Goal: Task Accomplishment & Management: Manage account settings

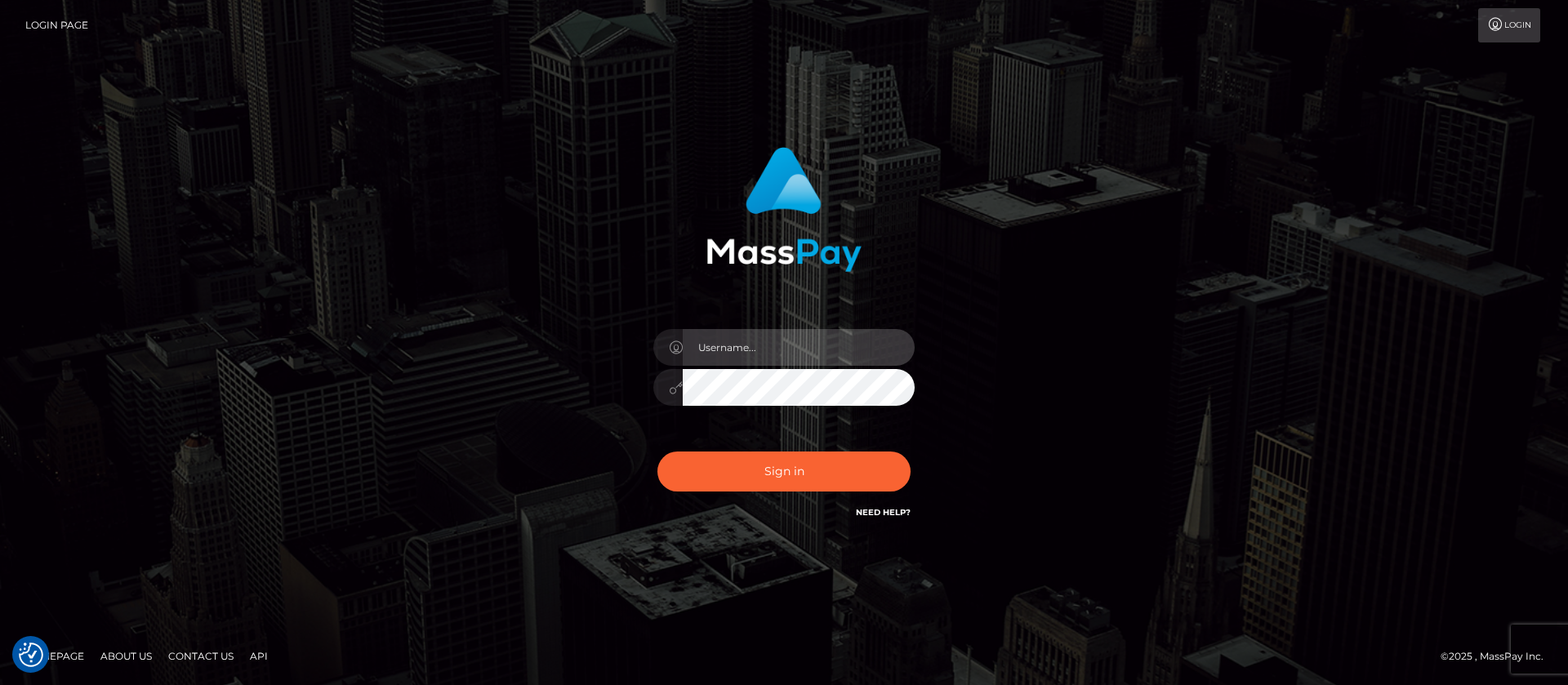
click at [770, 339] on input "text" at bounding box center [798, 347] width 232 height 36
type input "APteam"
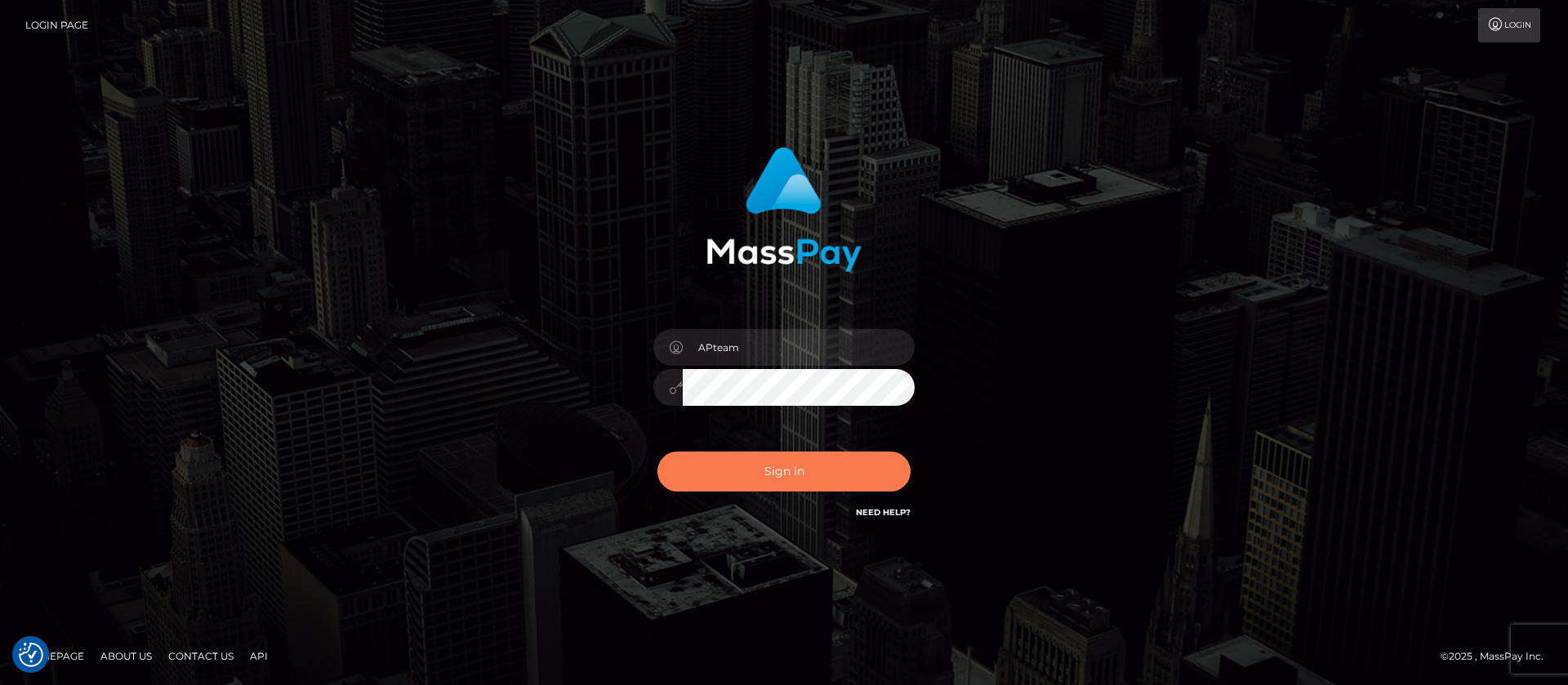
click at [778, 466] on button "Sign in" at bounding box center [784, 471] width 253 height 40
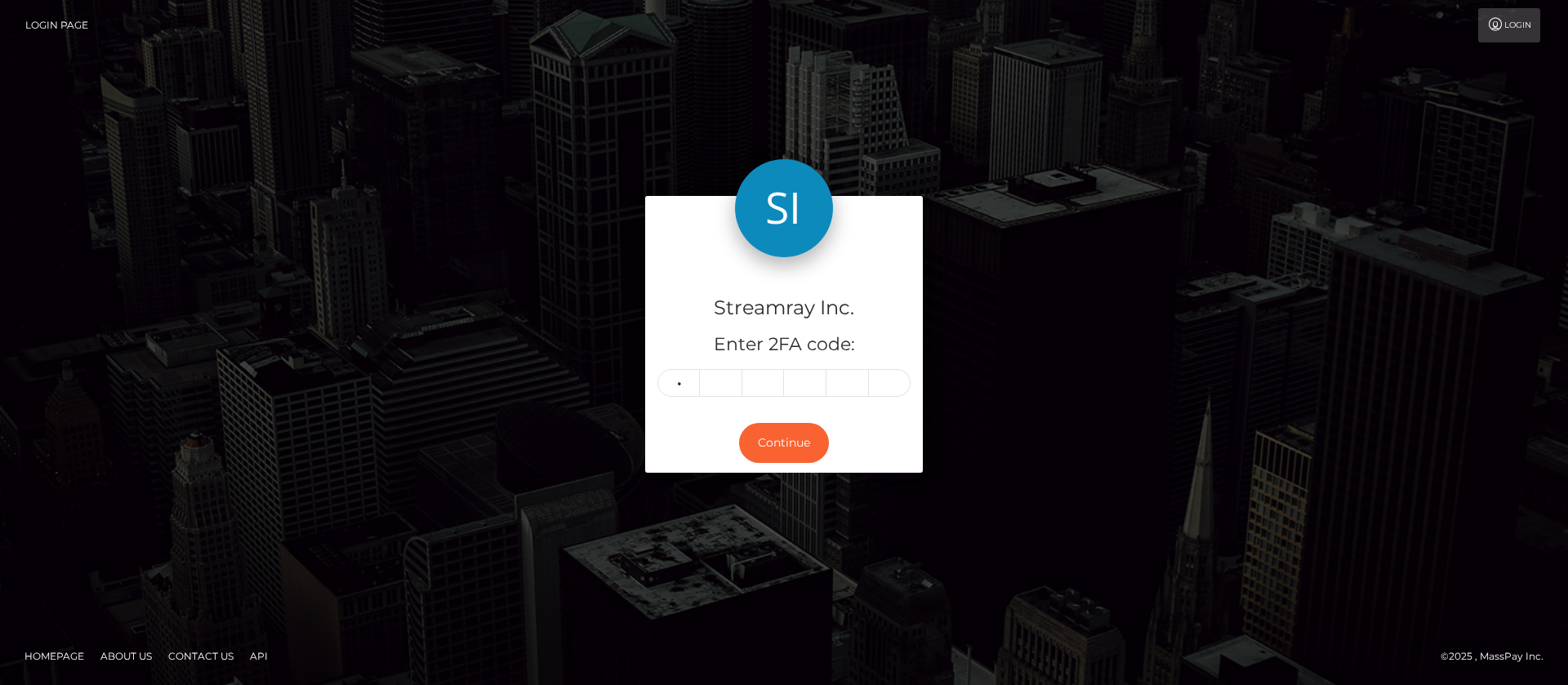
type input "9"
type input "3"
type input "1"
type input "2"
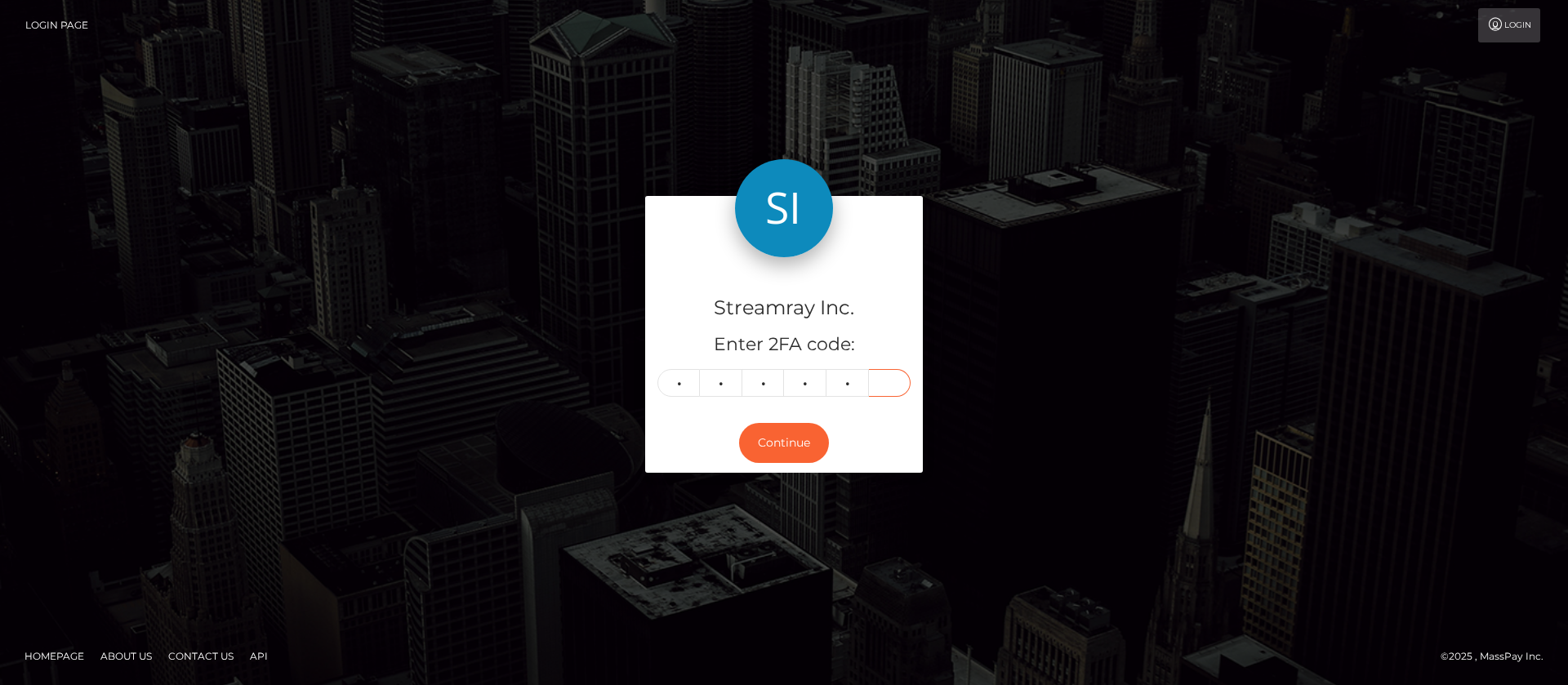
type input "9"
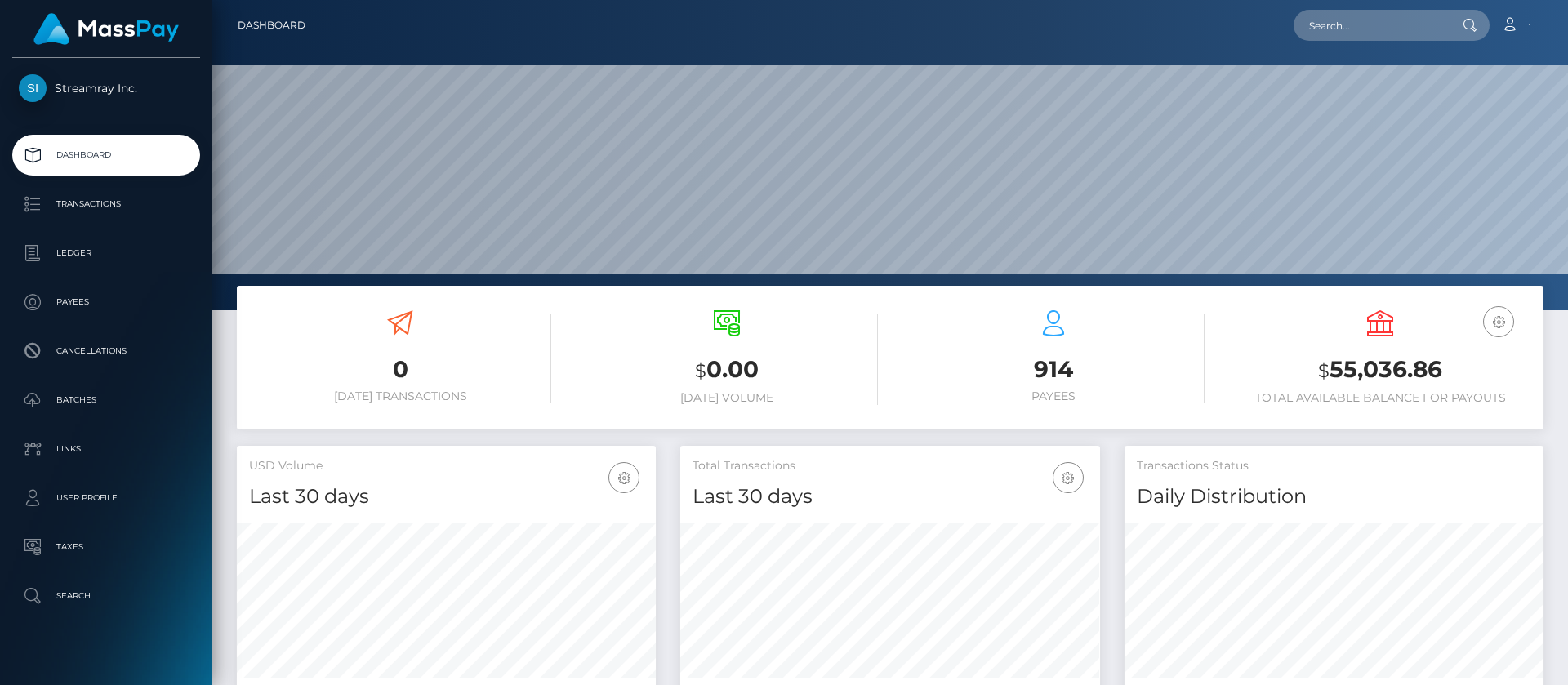
scroll to position [292, 420]
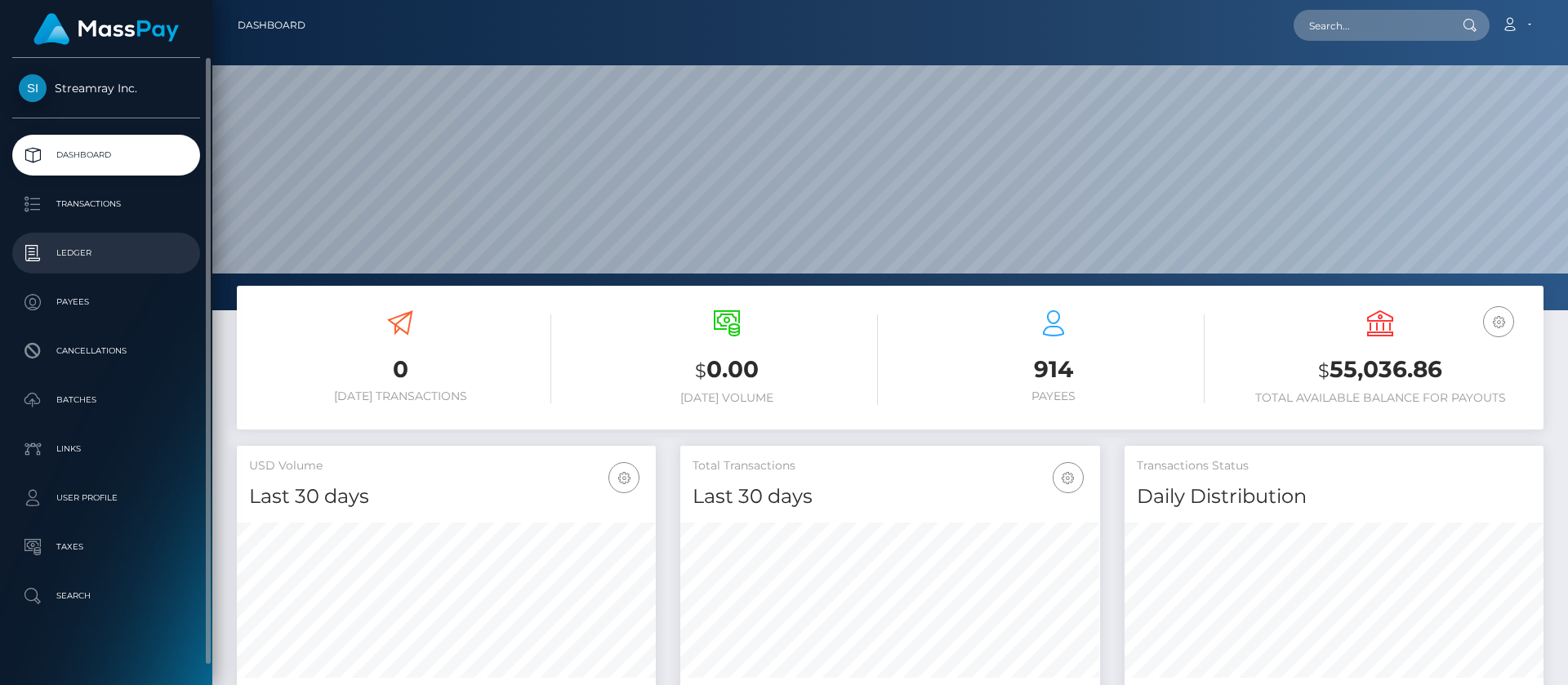
click at [80, 253] on p "Ledger" at bounding box center [106, 253] width 174 height 25
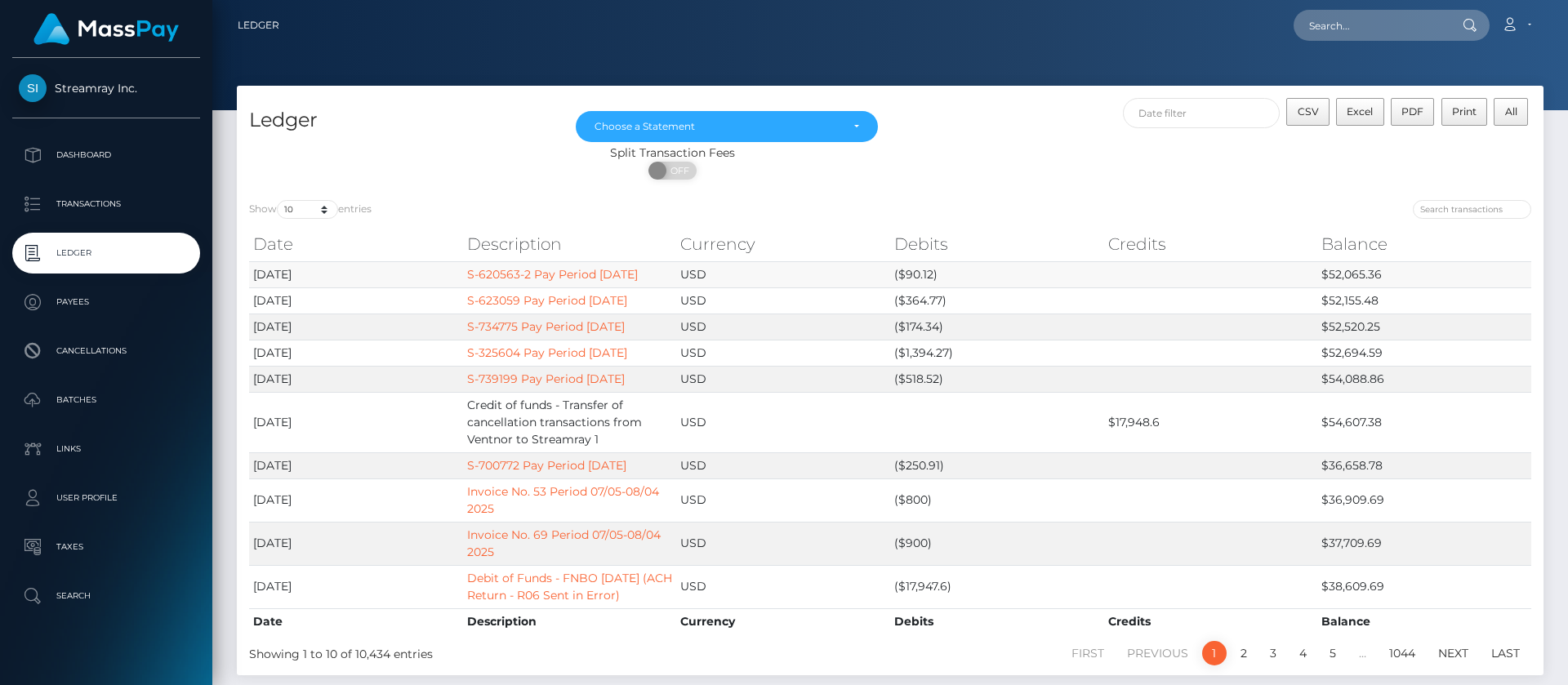
click at [1334, 268] on td "$52,065.36" at bounding box center [1424, 274] width 214 height 26
click at [1352, 279] on td "$52,065.36" at bounding box center [1424, 274] width 214 height 26
copy td "52,065.36"
drag, startPoint x: 1357, startPoint y: 107, endPoint x: 1347, endPoint y: 111, distance: 10.8
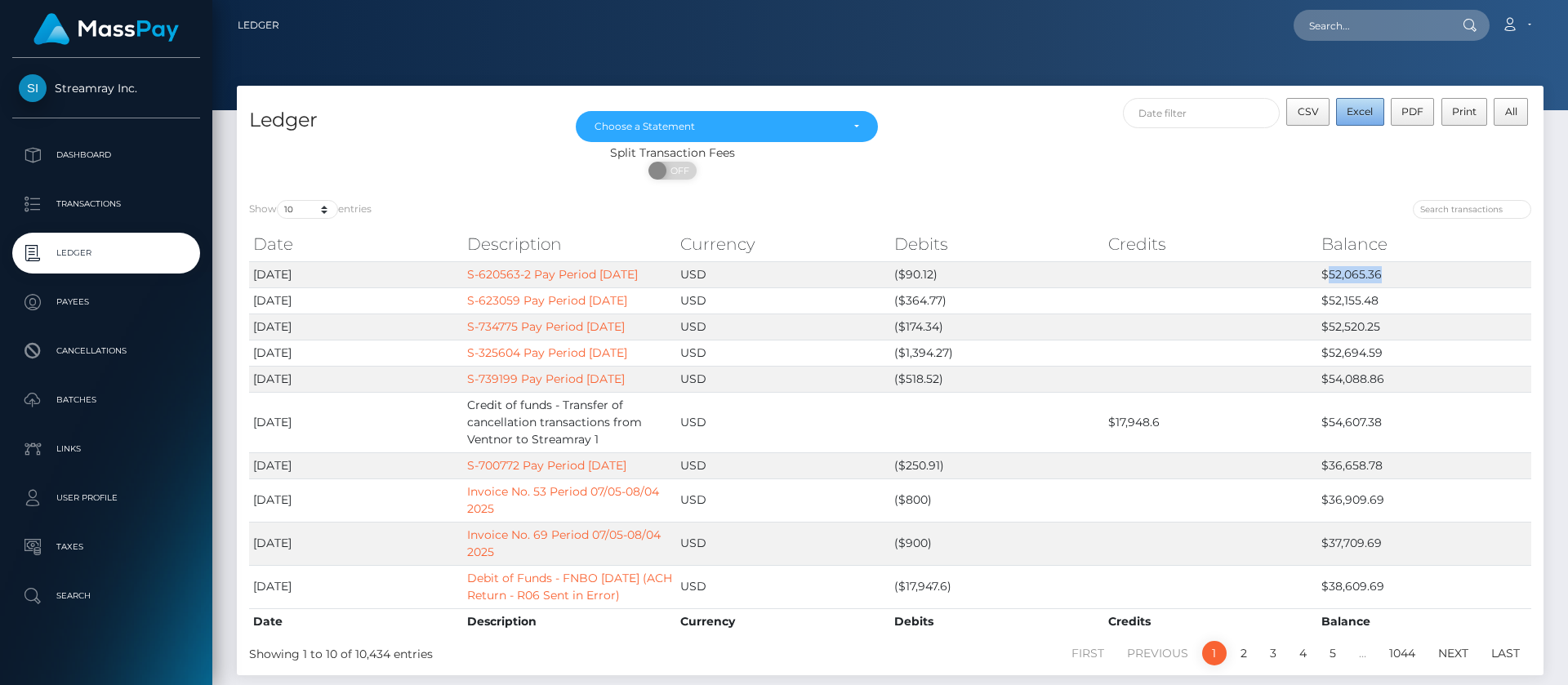
click at [1359, 107] on span "Excel" at bounding box center [1359, 111] width 26 height 12
click at [1518, 25] on link "Account" at bounding box center [1516, 26] width 48 height 34
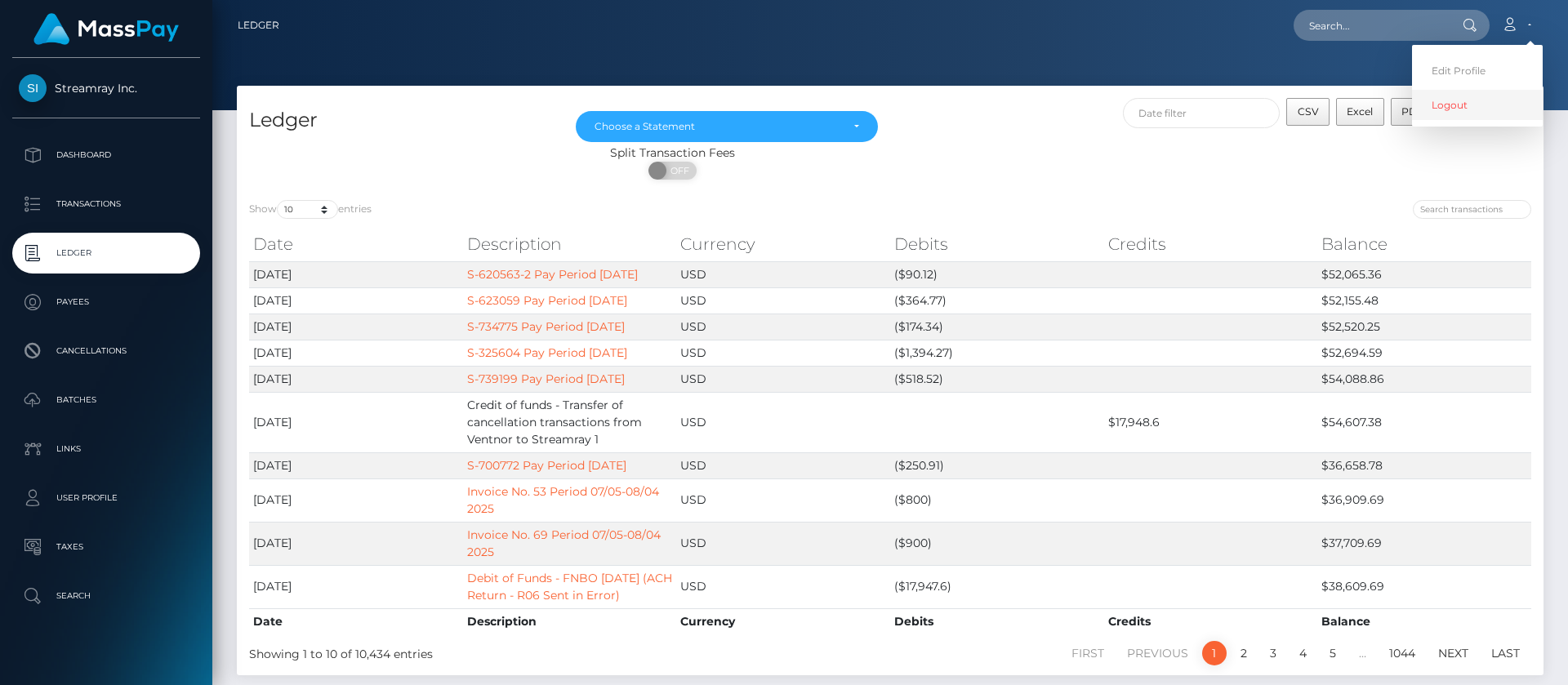
click at [1426, 113] on link "Logout" at bounding box center [1477, 105] width 130 height 31
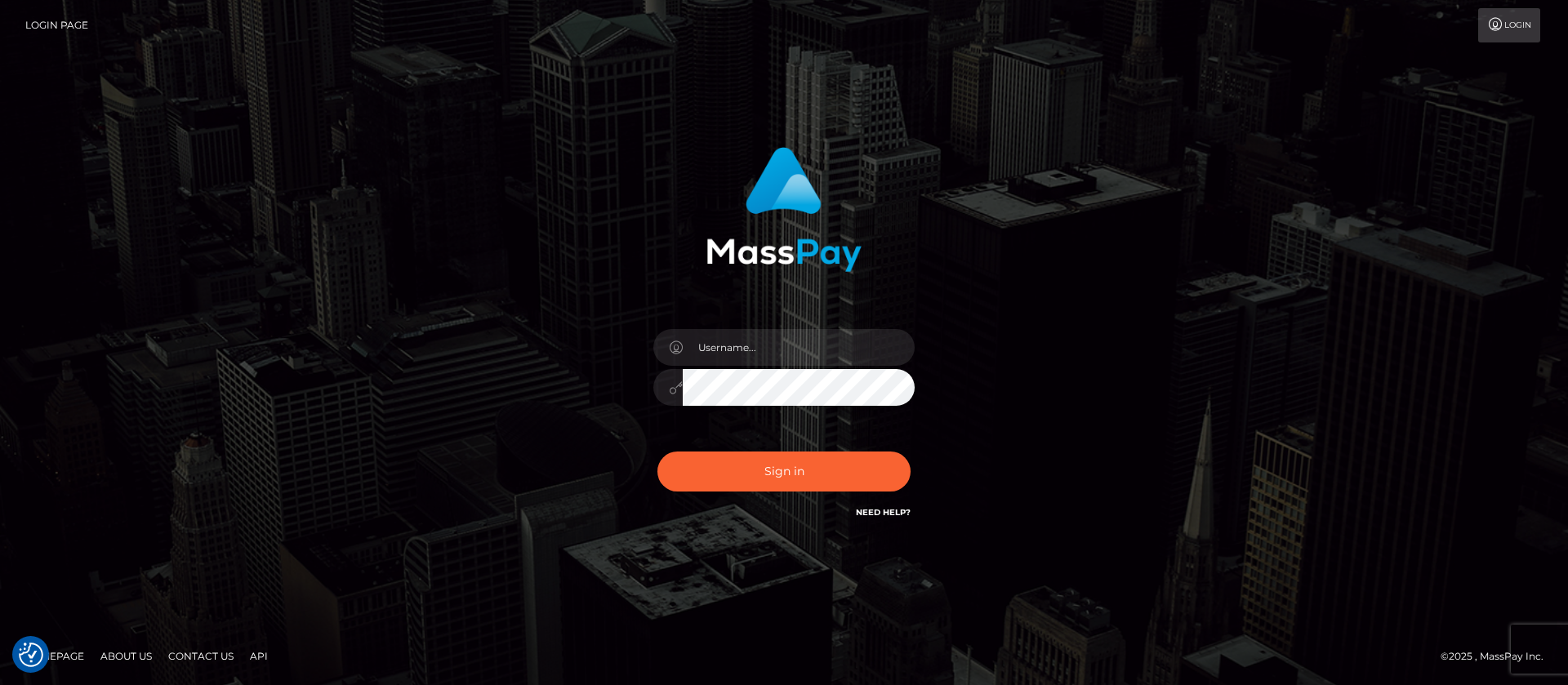
checkbox input "true"
click at [765, 342] on input "text" at bounding box center [798, 347] width 232 height 36
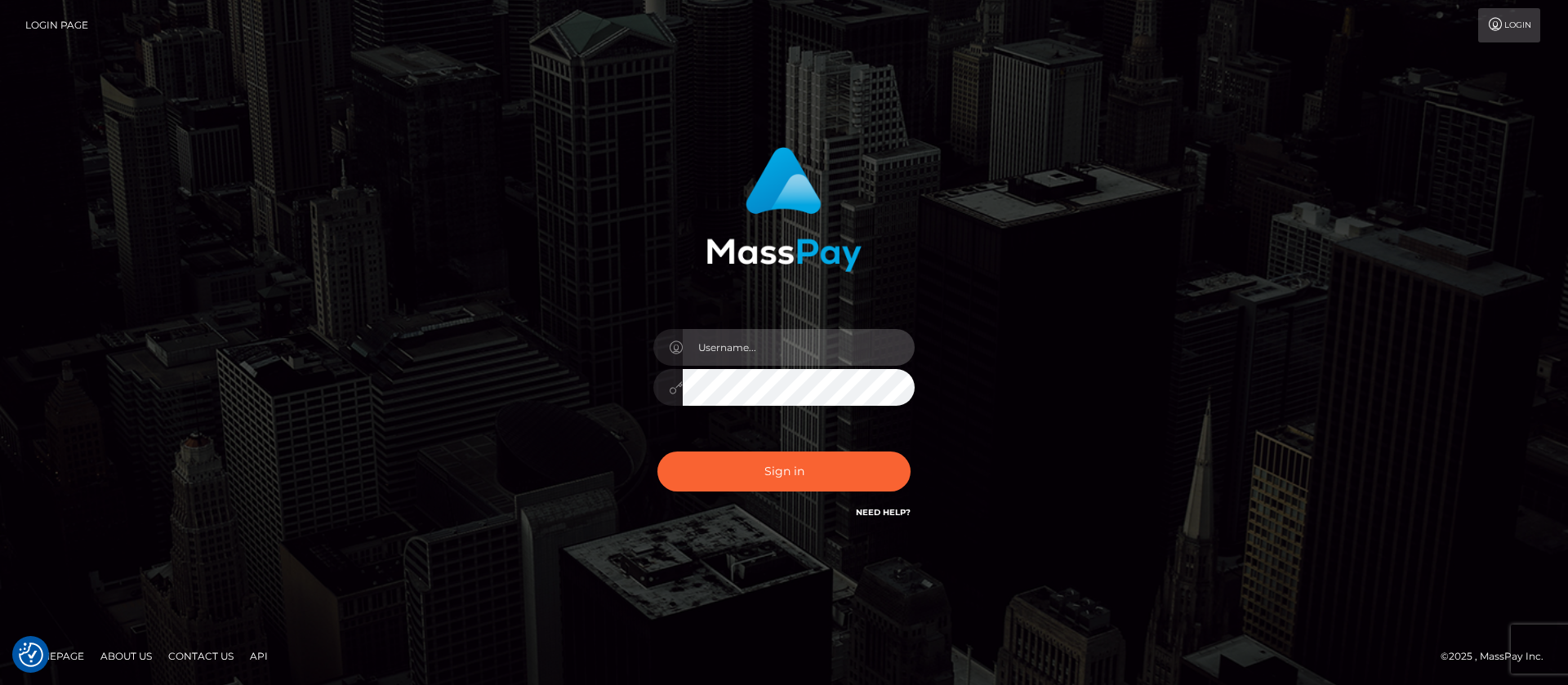
type input "APteam.medley"
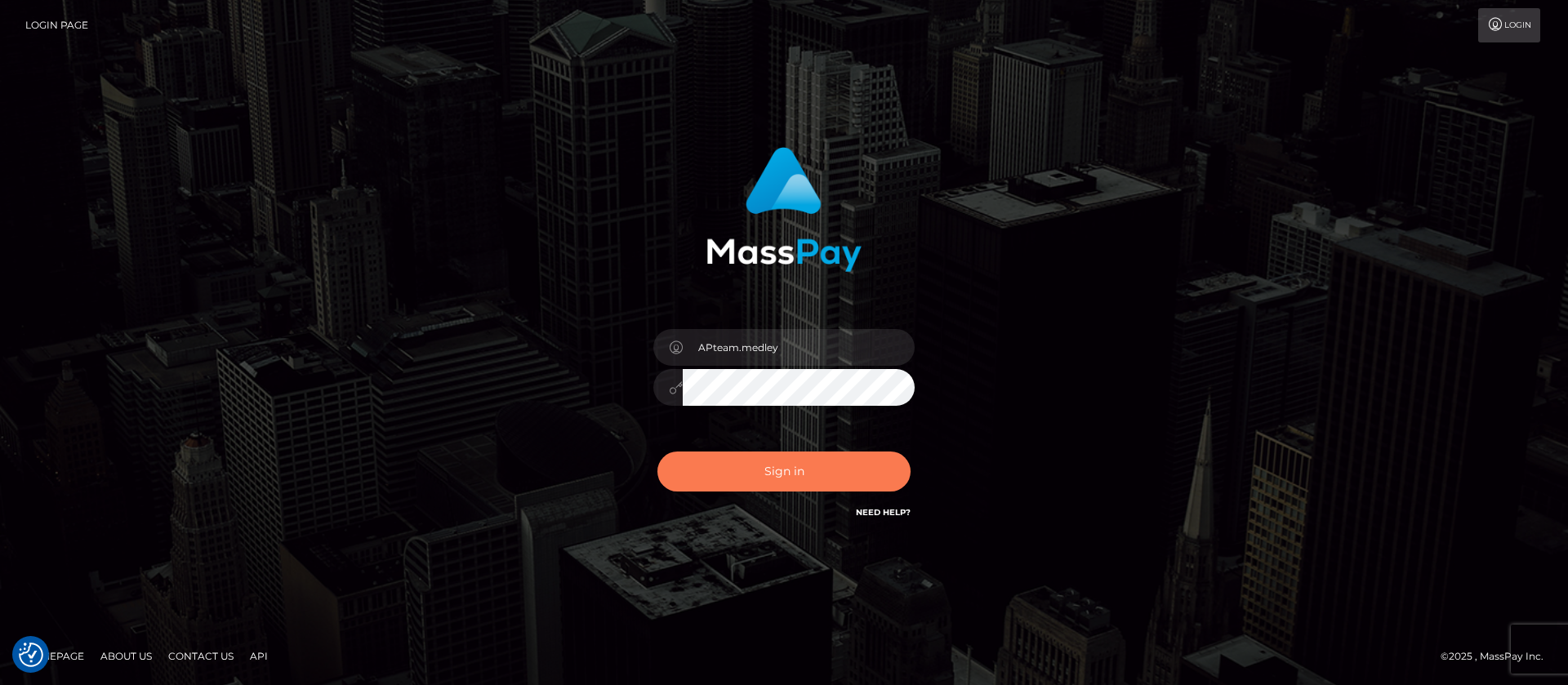
click at [801, 472] on button "Sign in" at bounding box center [784, 471] width 253 height 40
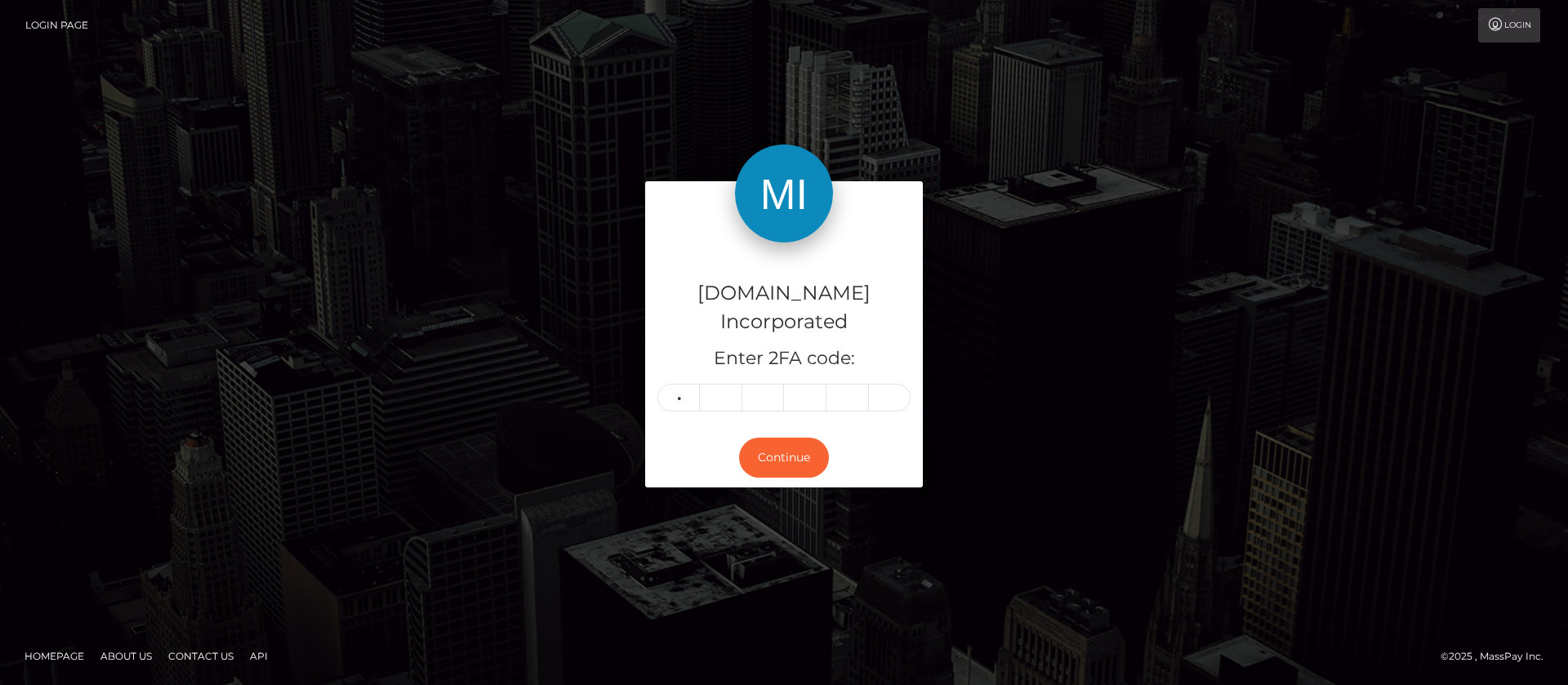
type input "7"
type input "6"
type input "8"
type input "9"
type input "0"
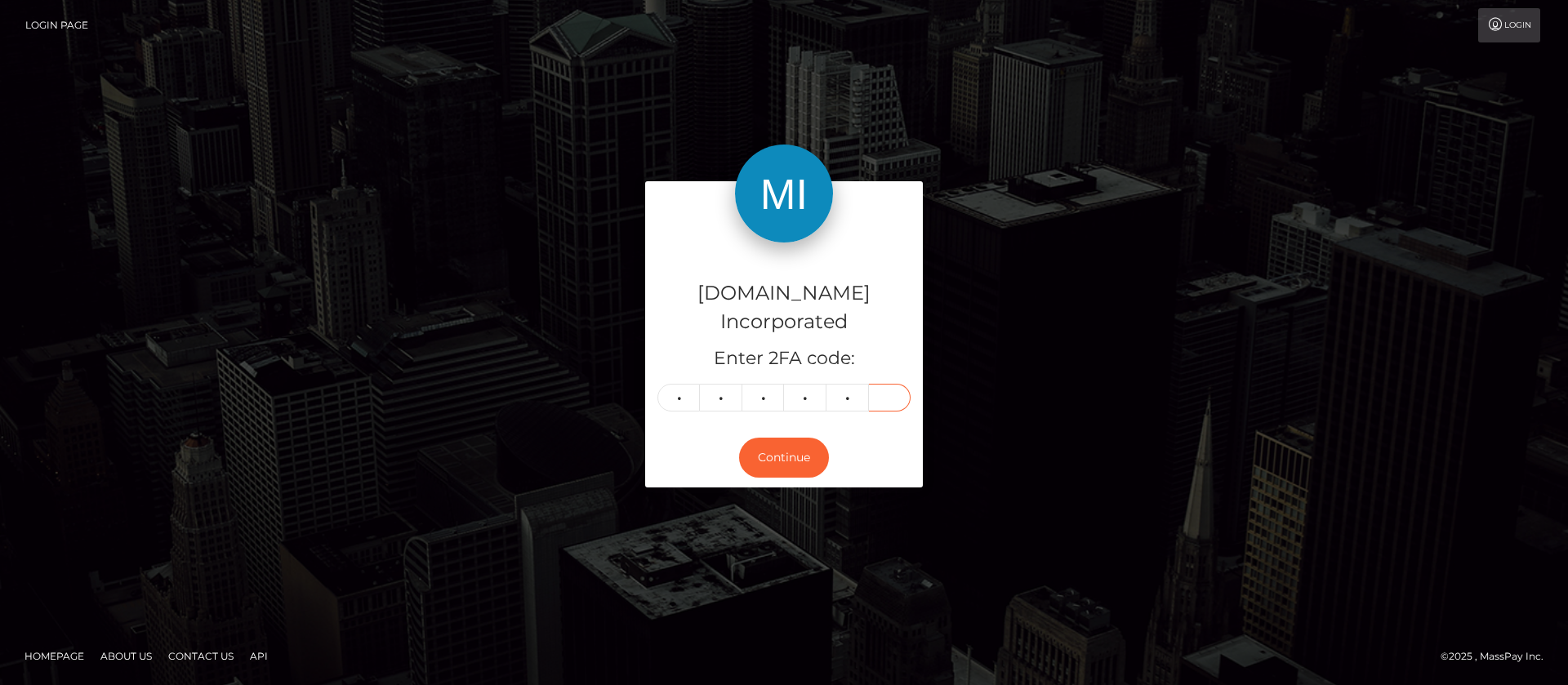
type input "8"
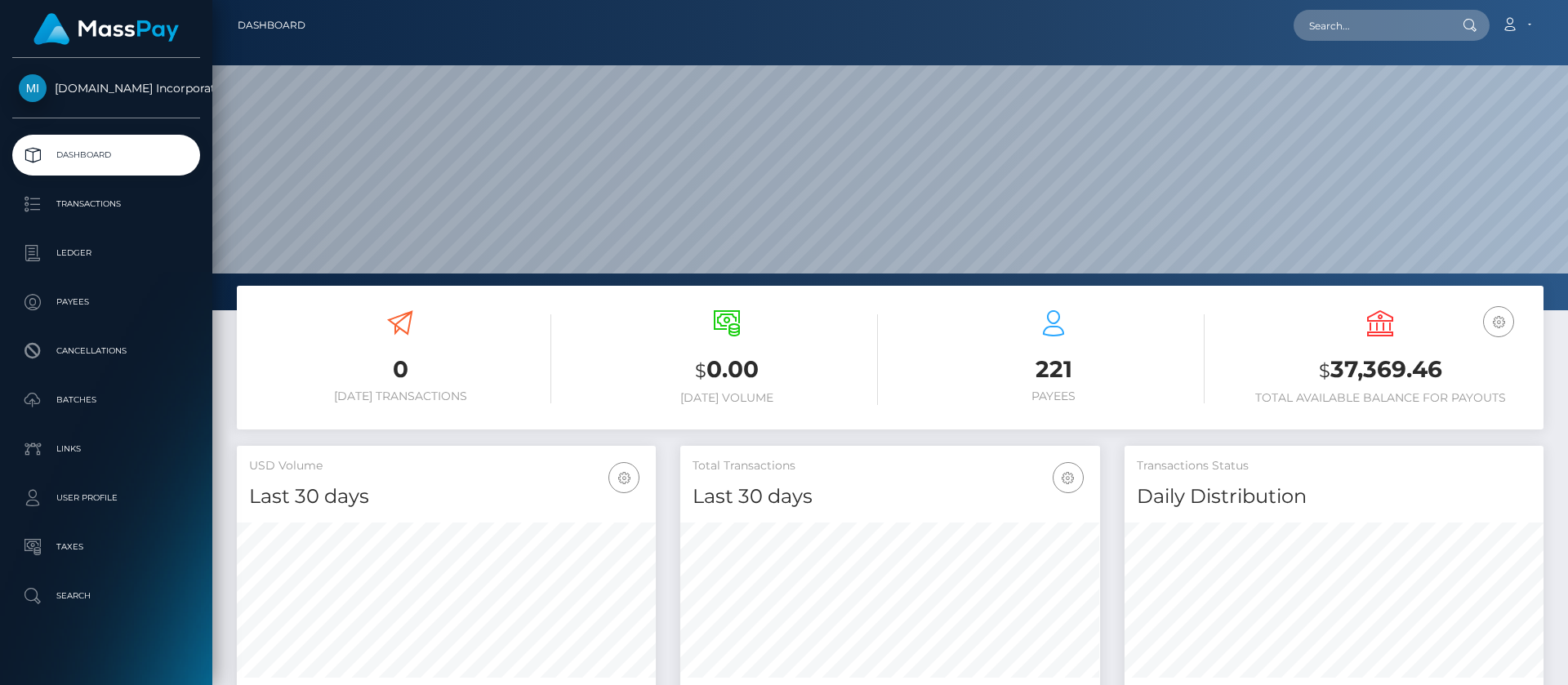
scroll to position [292, 420]
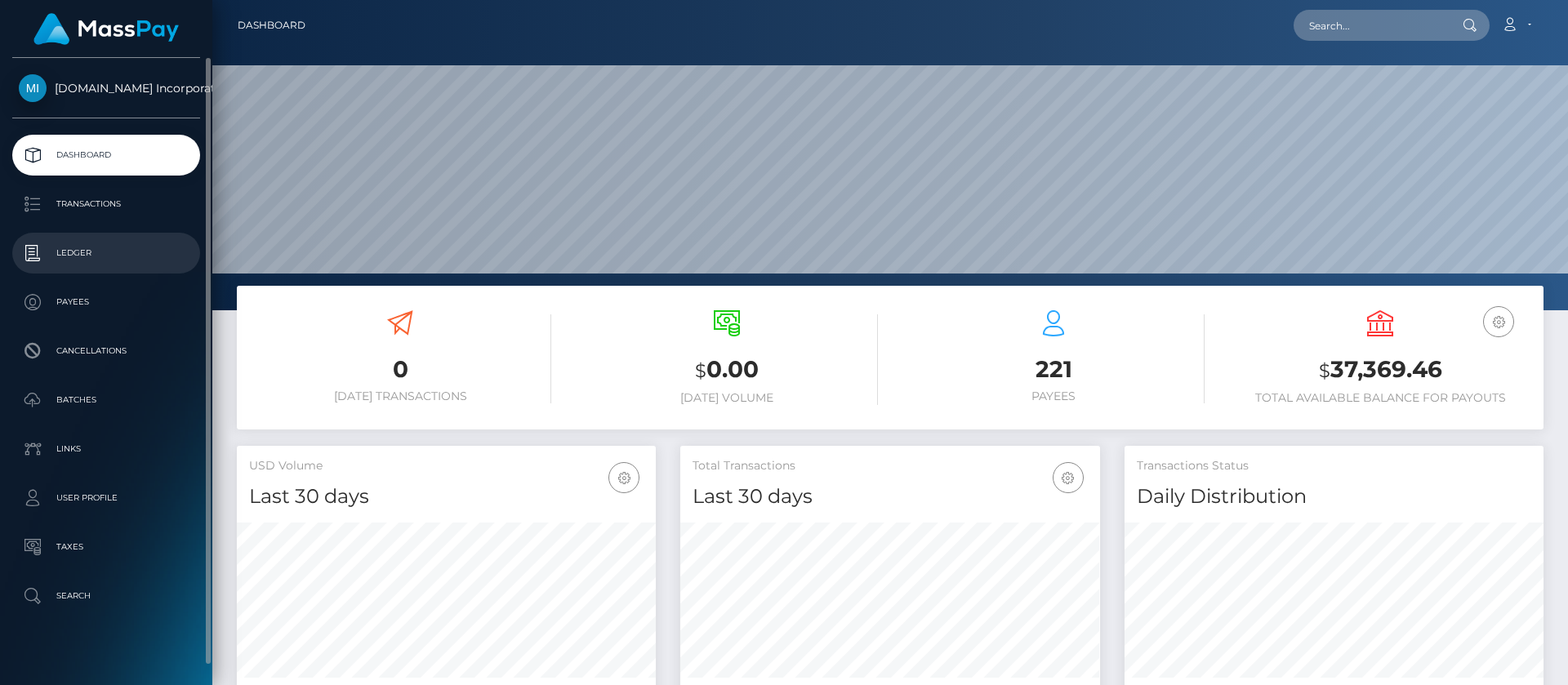
click at [103, 258] on p "Ledger" at bounding box center [106, 253] width 174 height 25
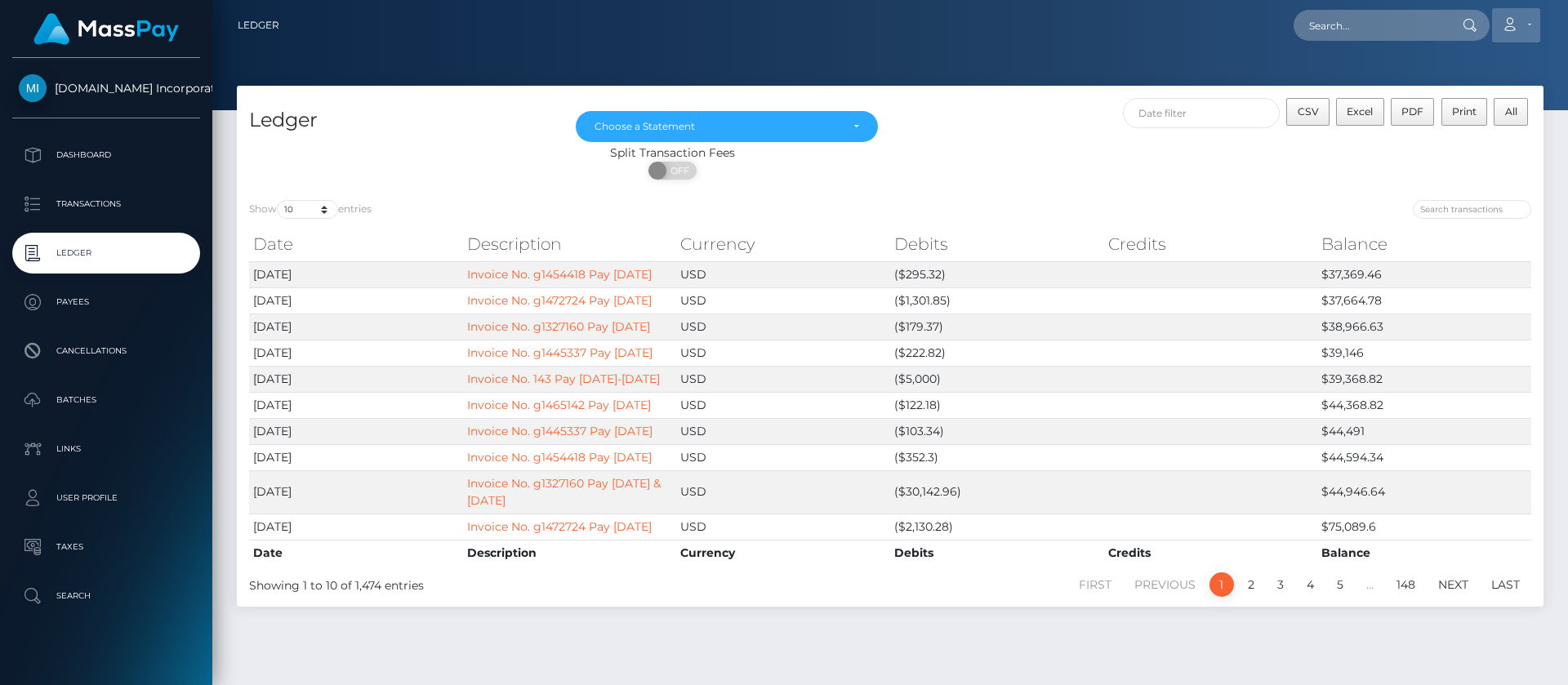
click at [1528, 31] on link "Account" at bounding box center [1516, 26] width 48 height 34
click at [1423, 113] on link "Logout" at bounding box center [1477, 105] width 130 height 31
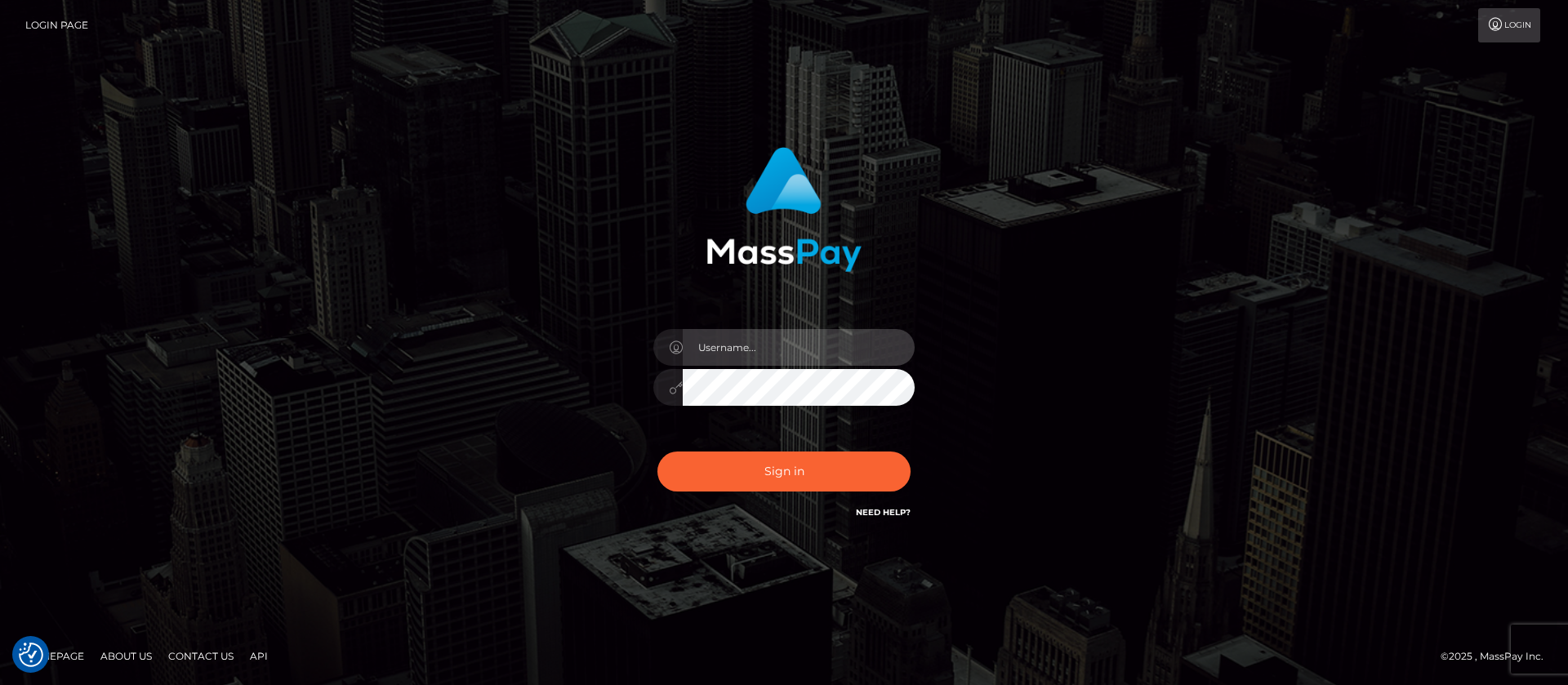
click at [735, 350] on input "text" at bounding box center [798, 347] width 232 height 36
type input "ap.wight"
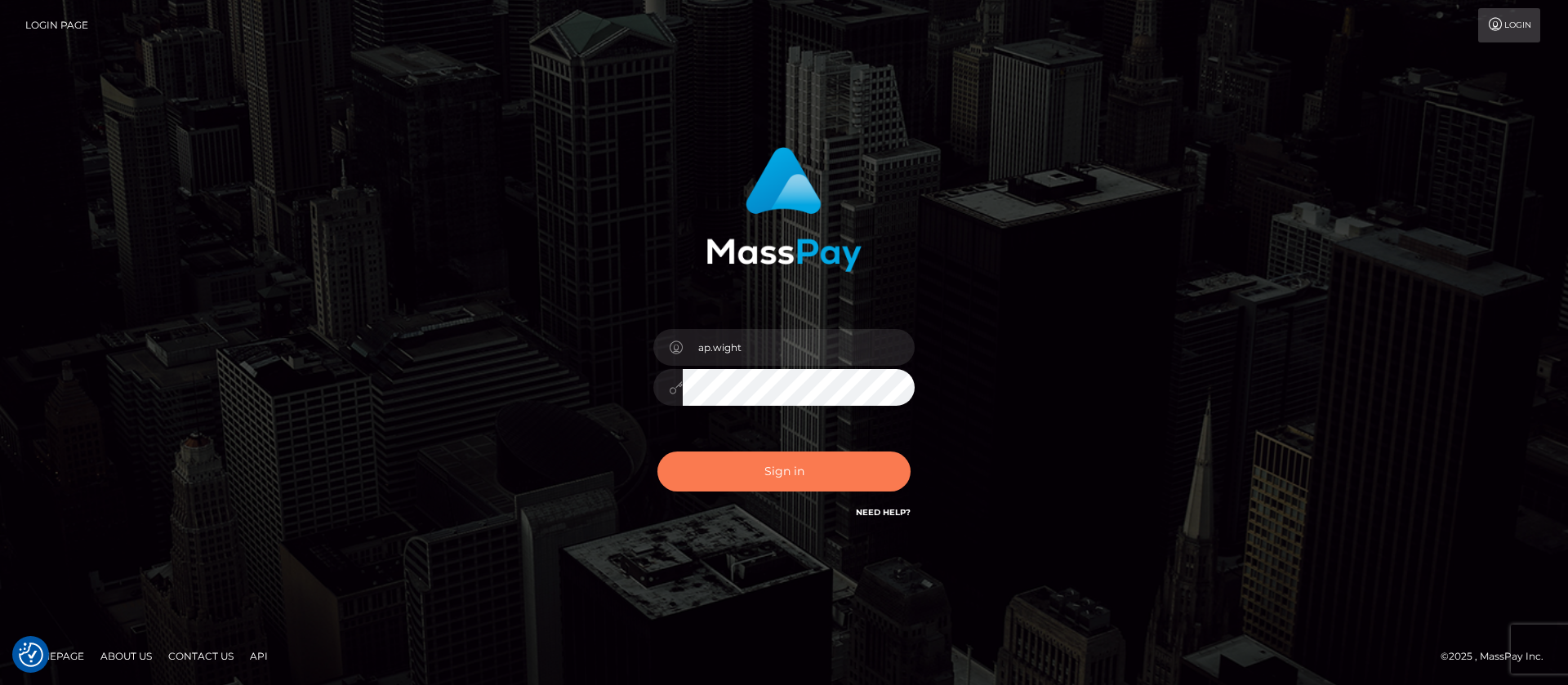
click at [806, 475] on button "Sign in" at bounding box center [784, 471] width 253 height 40
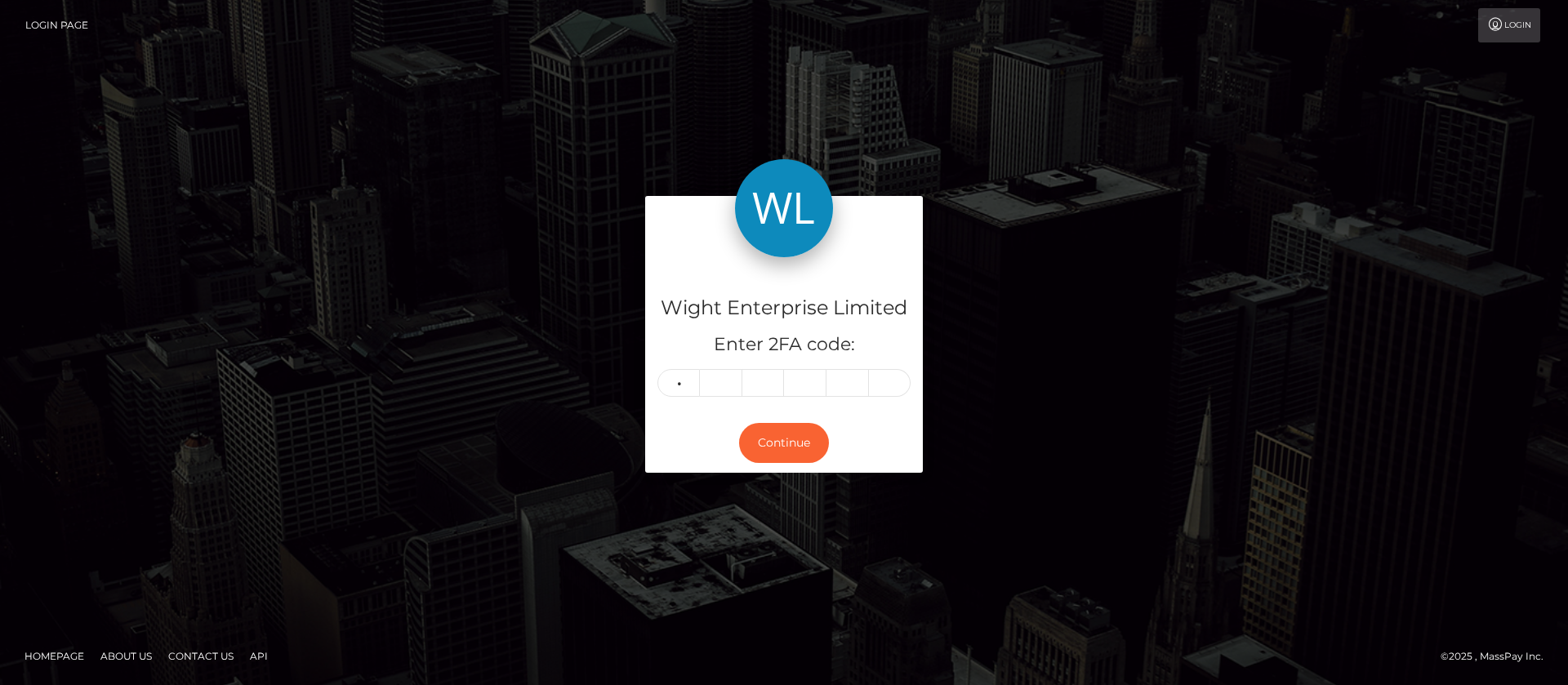
type input "7"
type input "9"
type input "1"
type input "8"
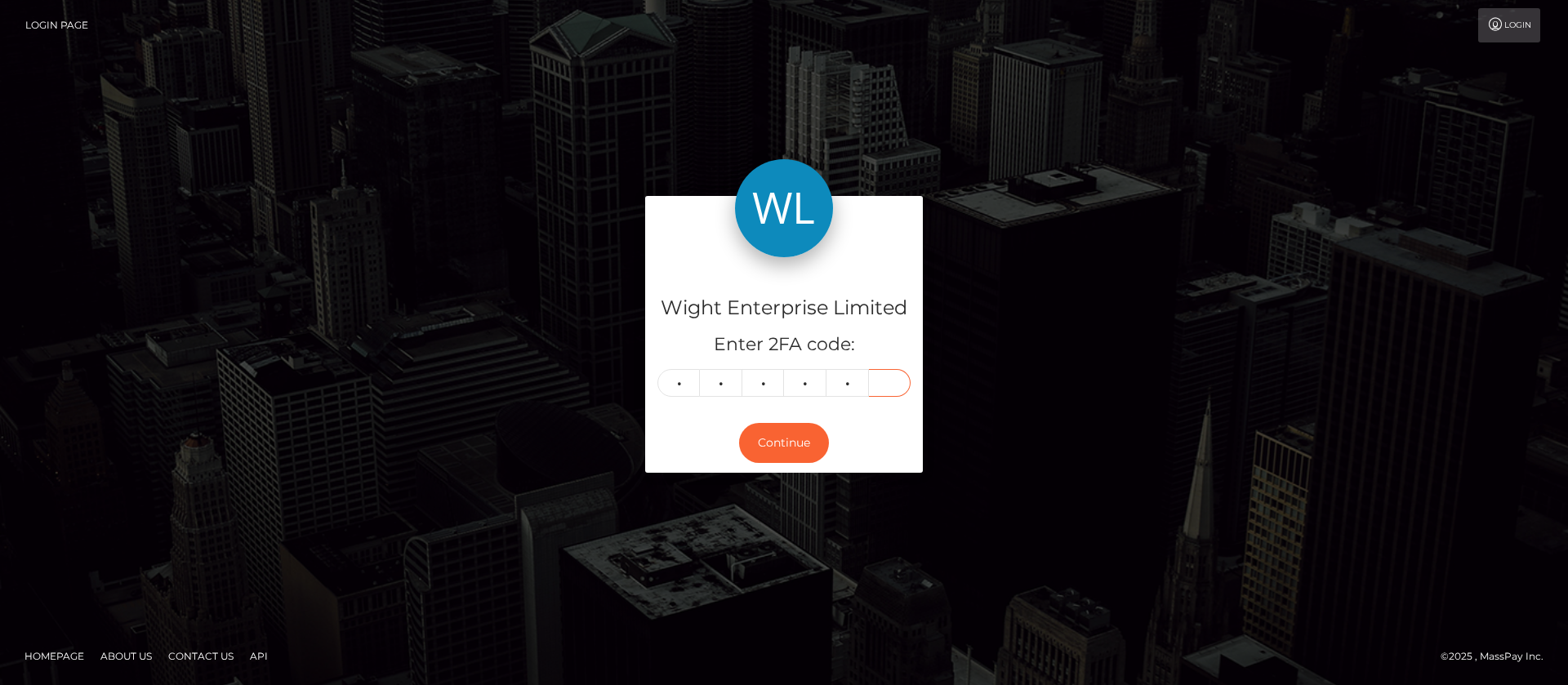
type input "9"
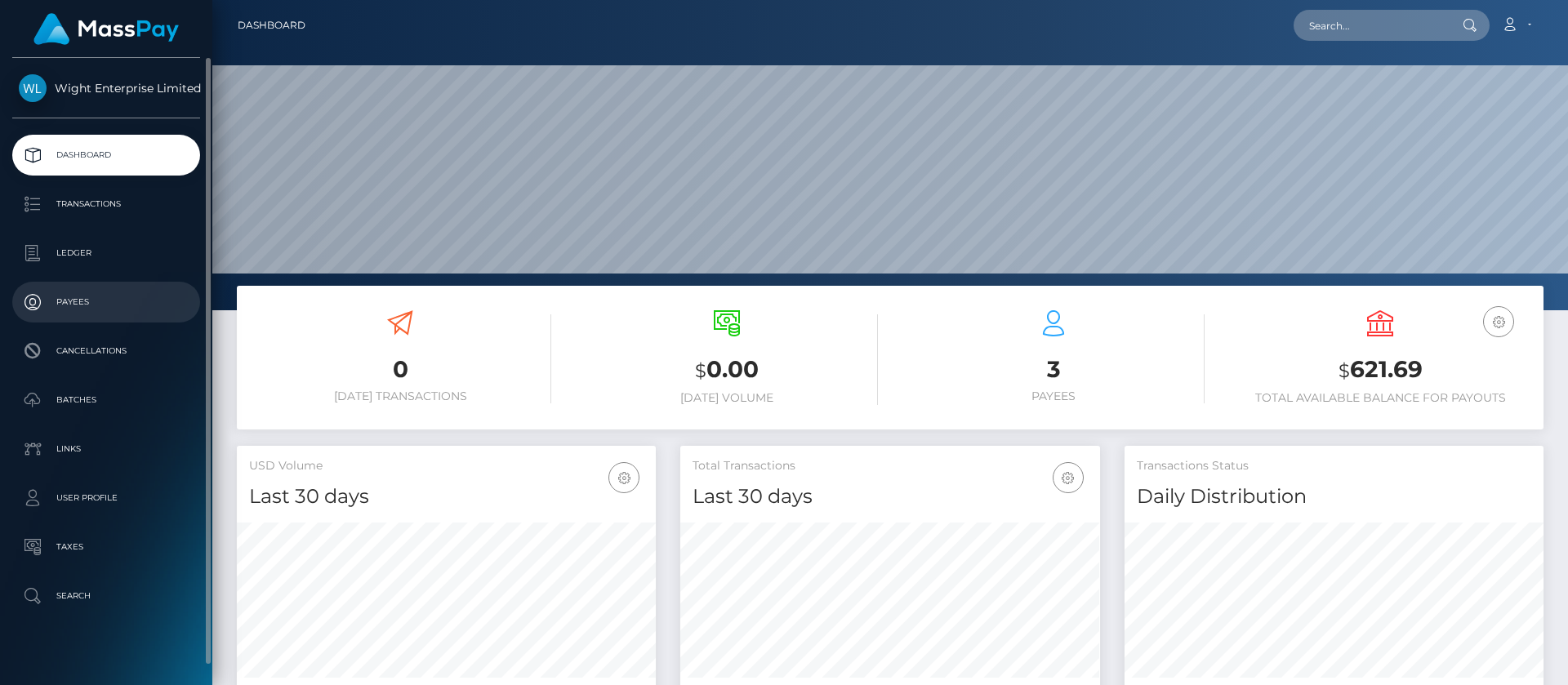
scroll to position [292, 420]
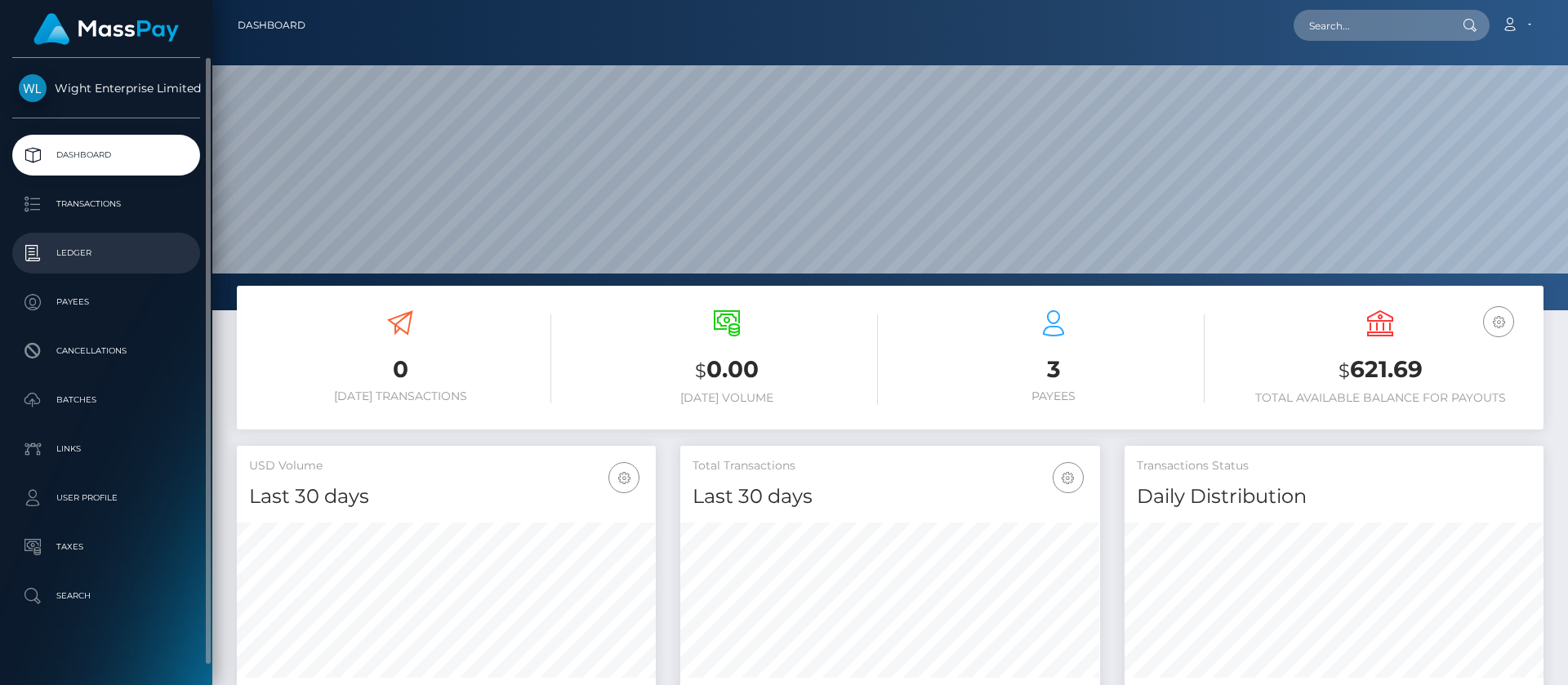
click at [96, 257] on p "Ledger" at bounding box center [106, 253] width 174 height 25
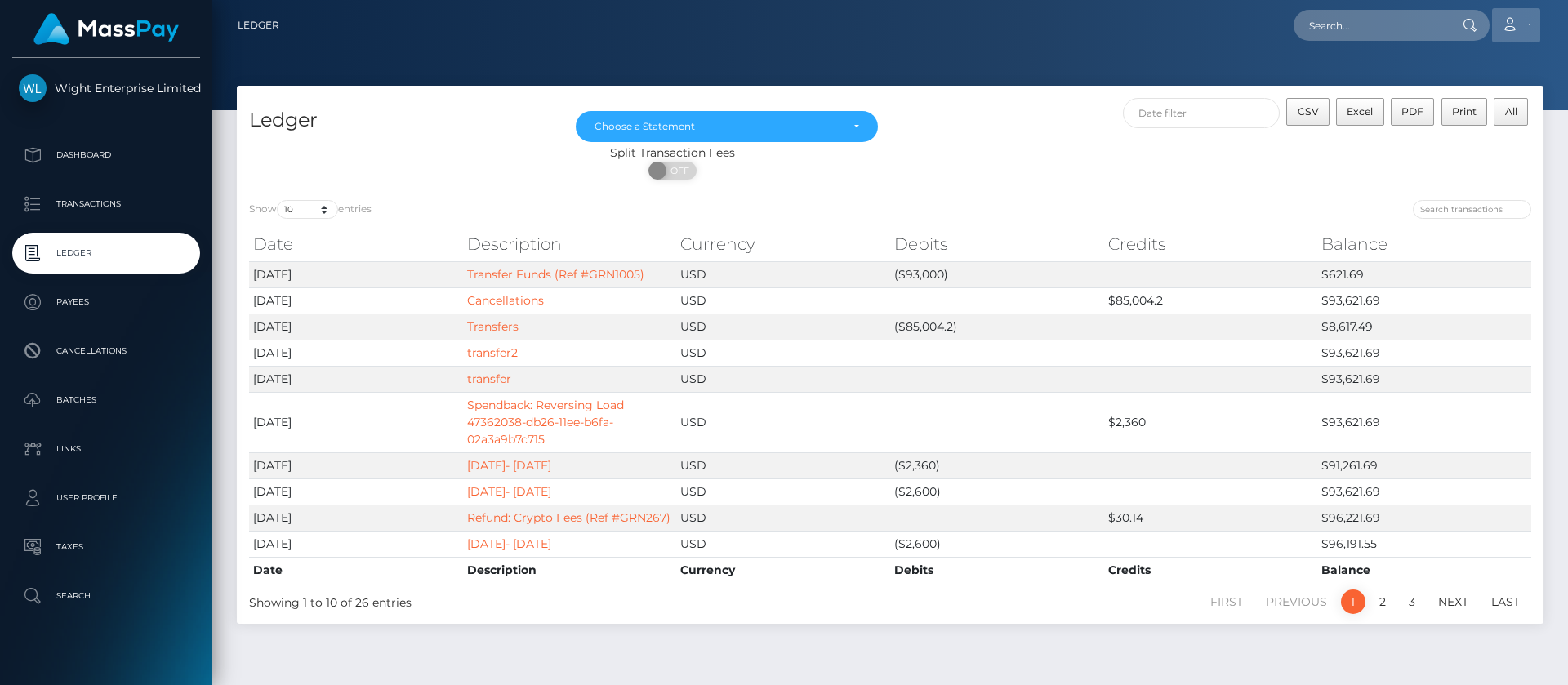
click at [1521, 24] on link "Account" at bounding box center [1516, 26] width 48 height 34
click at [1436, 113] on link "Logout" at bounding box center [1477, 105] width 130 height 31
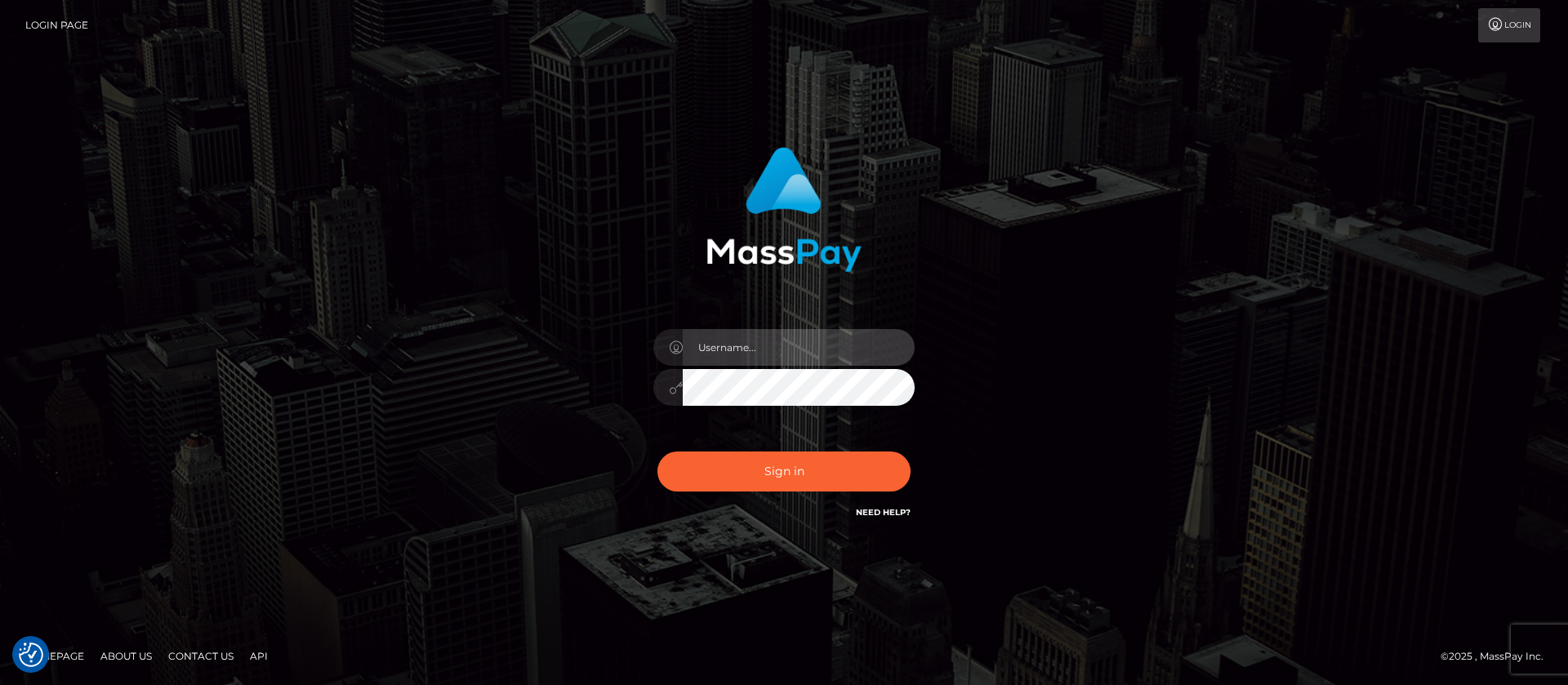
click at [726, 345] on input "text" at bounding box center [798, 347] width 232 height 36
type input "ap.vent"
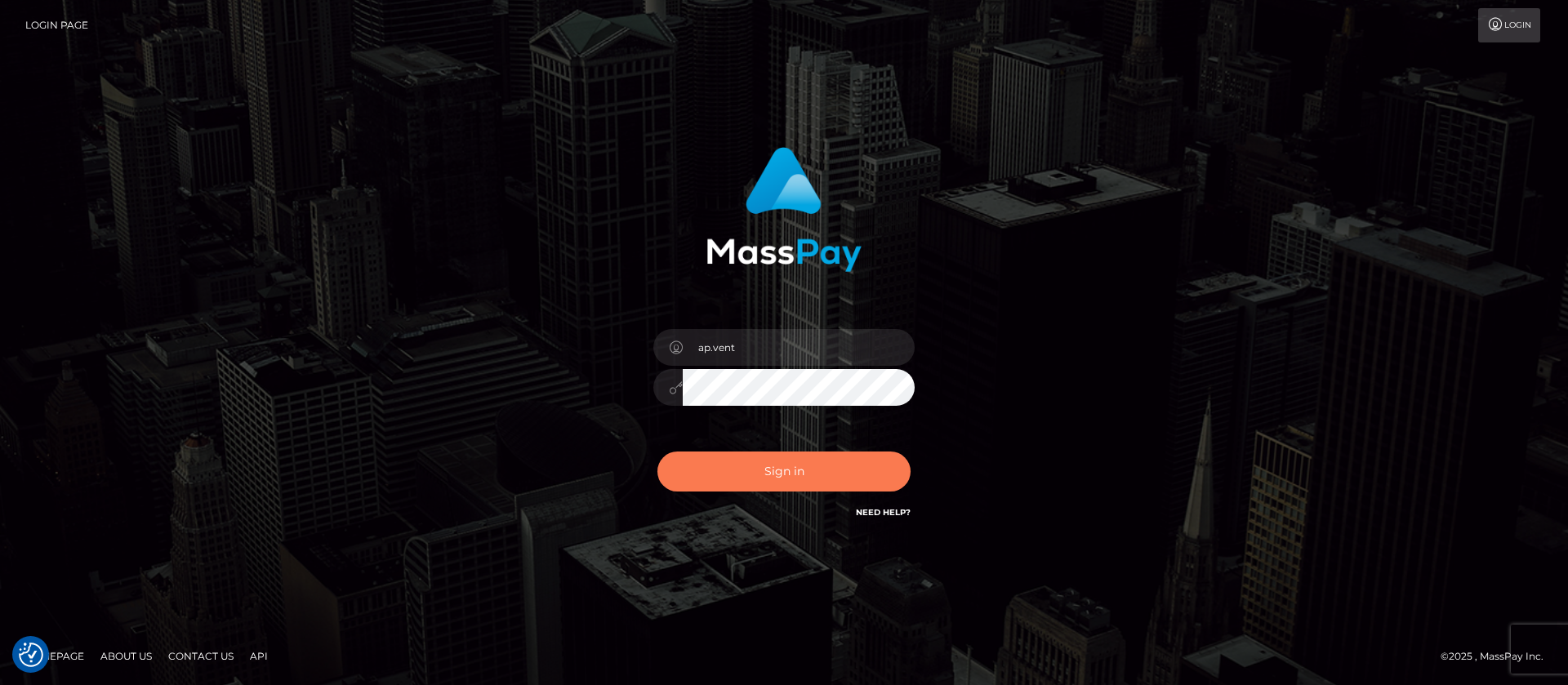
click at [758, 477] on button "Sign in" at bounding box center [784, 471] width 253 height 40
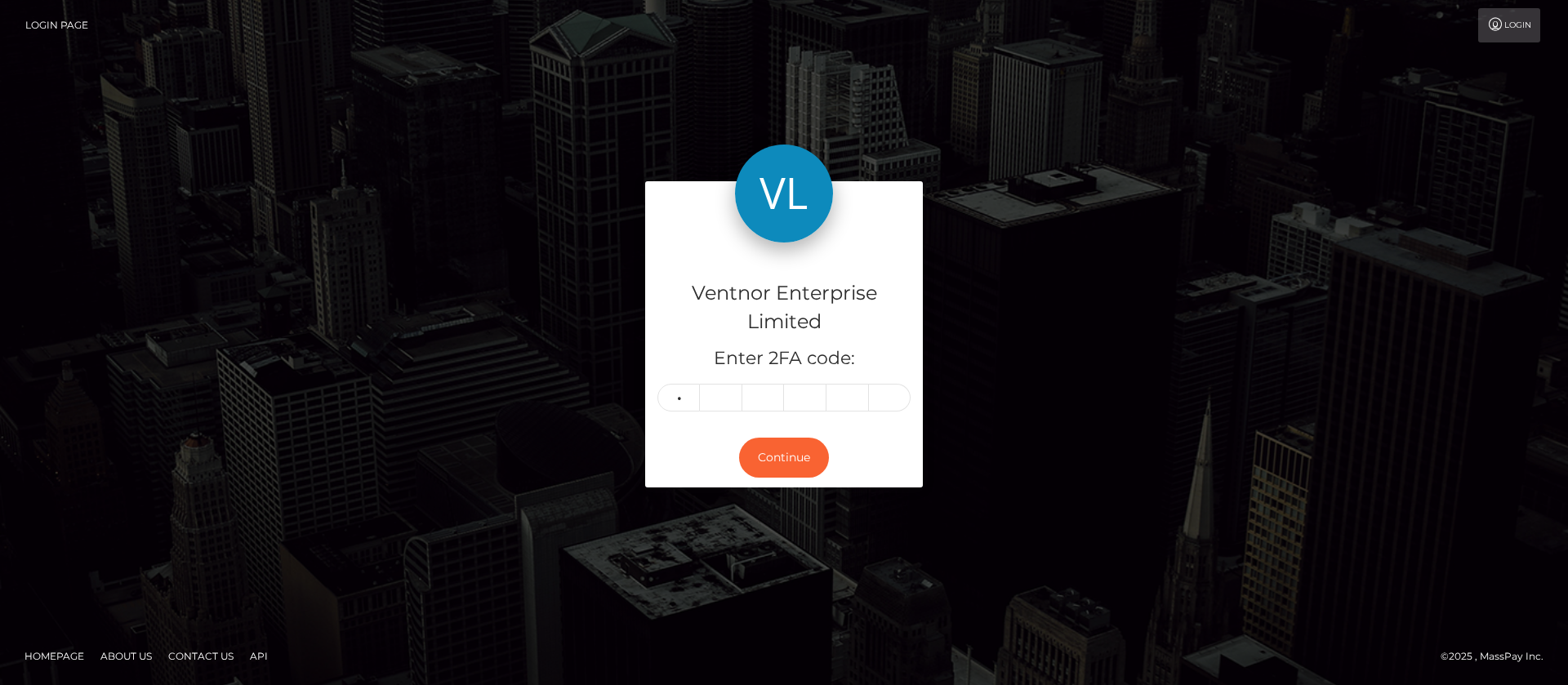
type input "2"
type input "1"
type input "0"
type input "7"
type input "2"
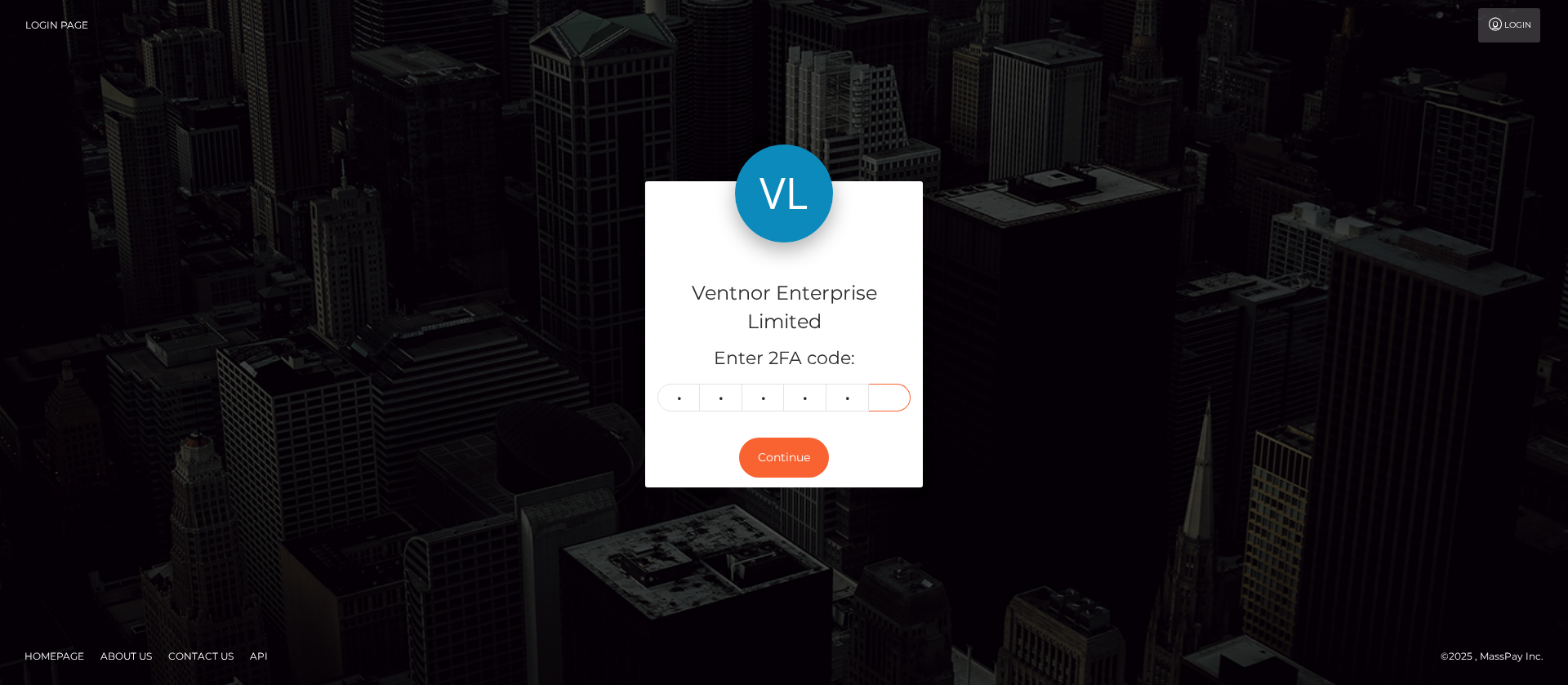
type input "4"
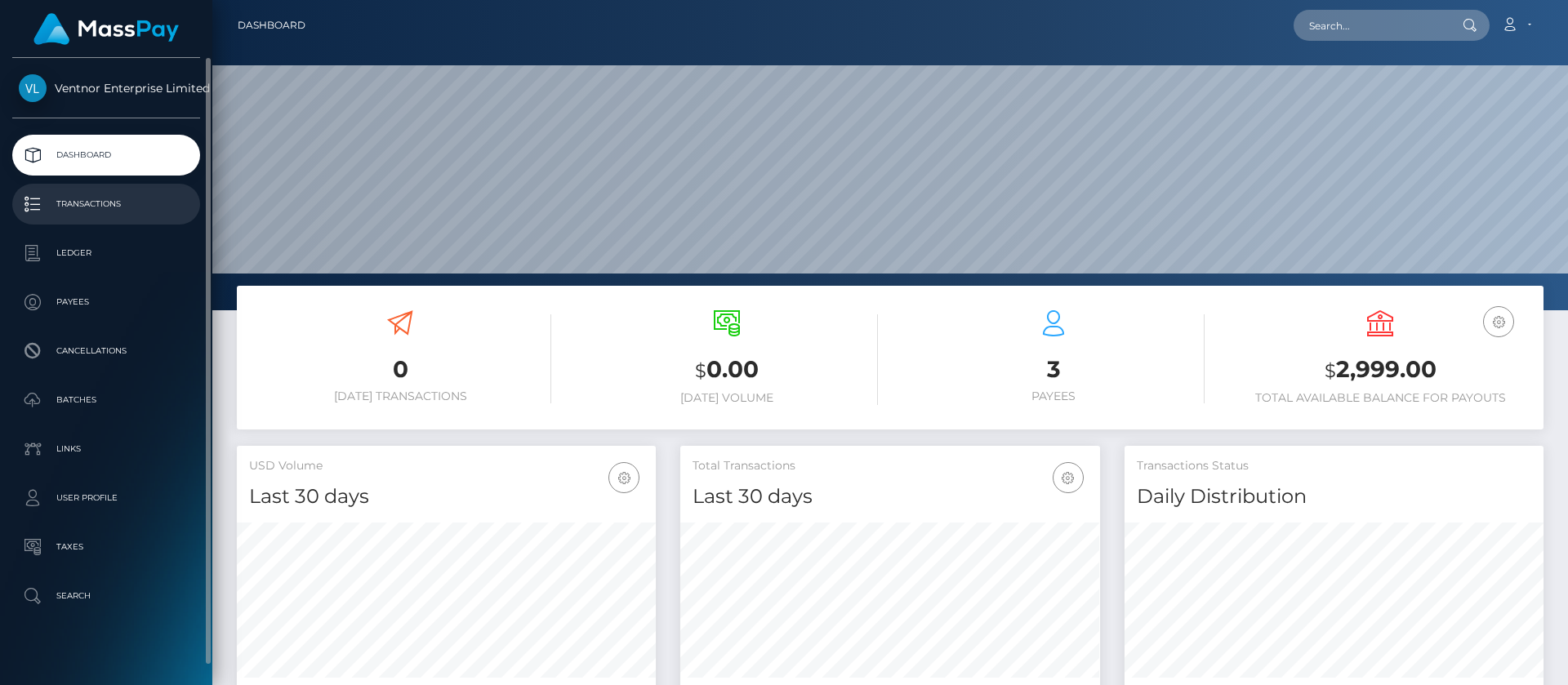
scroll to position [292, 420]
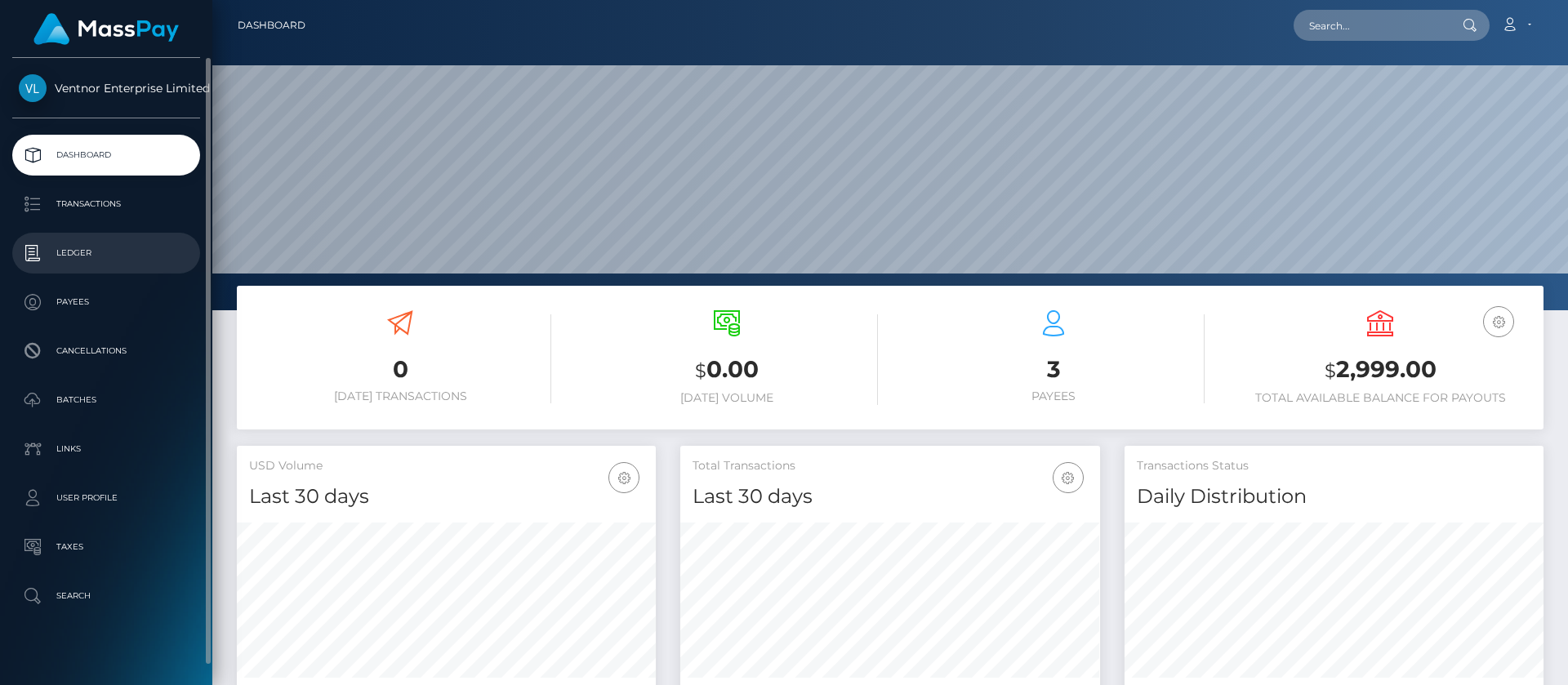
click at [85, 251] on p "Ledger" at bounding box center [106, 253] width 174 height 25
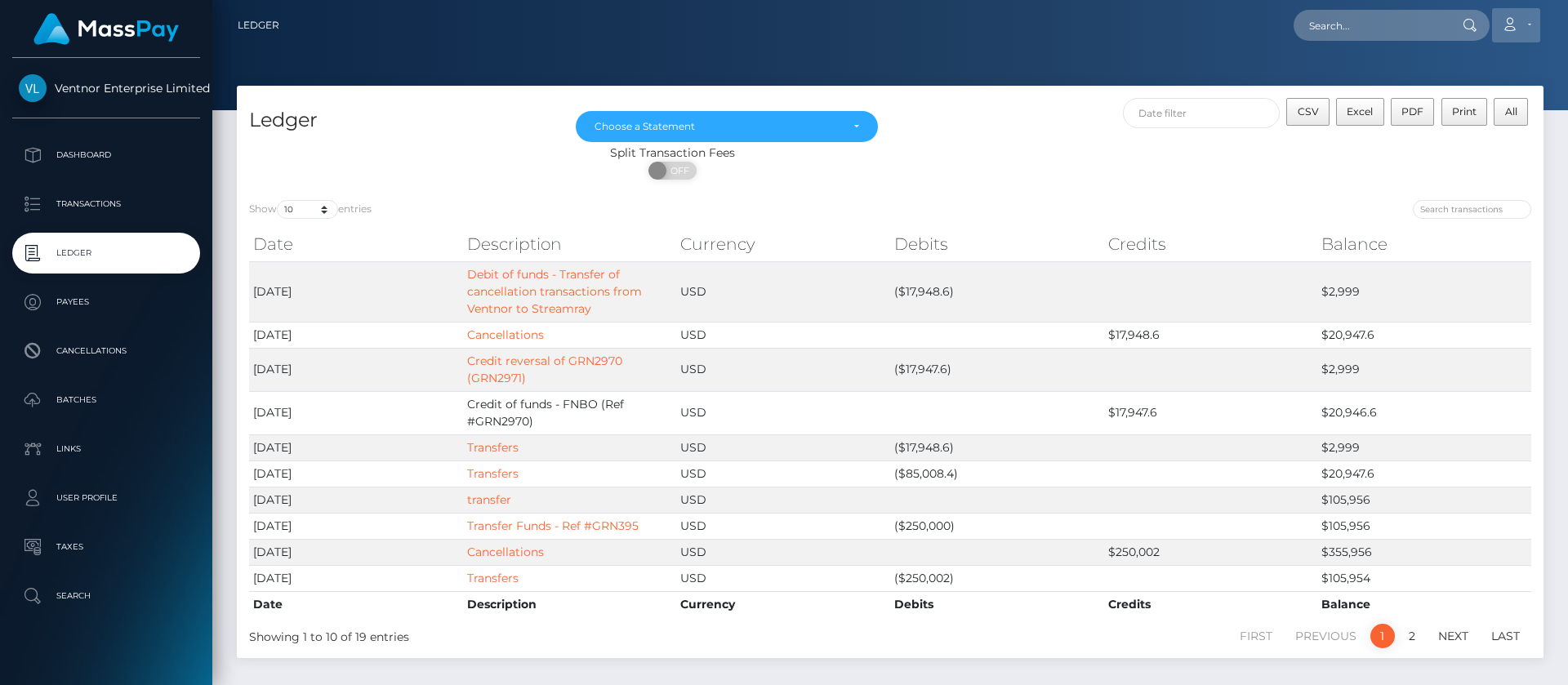
click at [1514, 26] on icon at bounding box center [1510, 25] width 17 height 13
click at [1441, 119] on link "Logout" at bounding box center [1477, 105] width 130 height 31
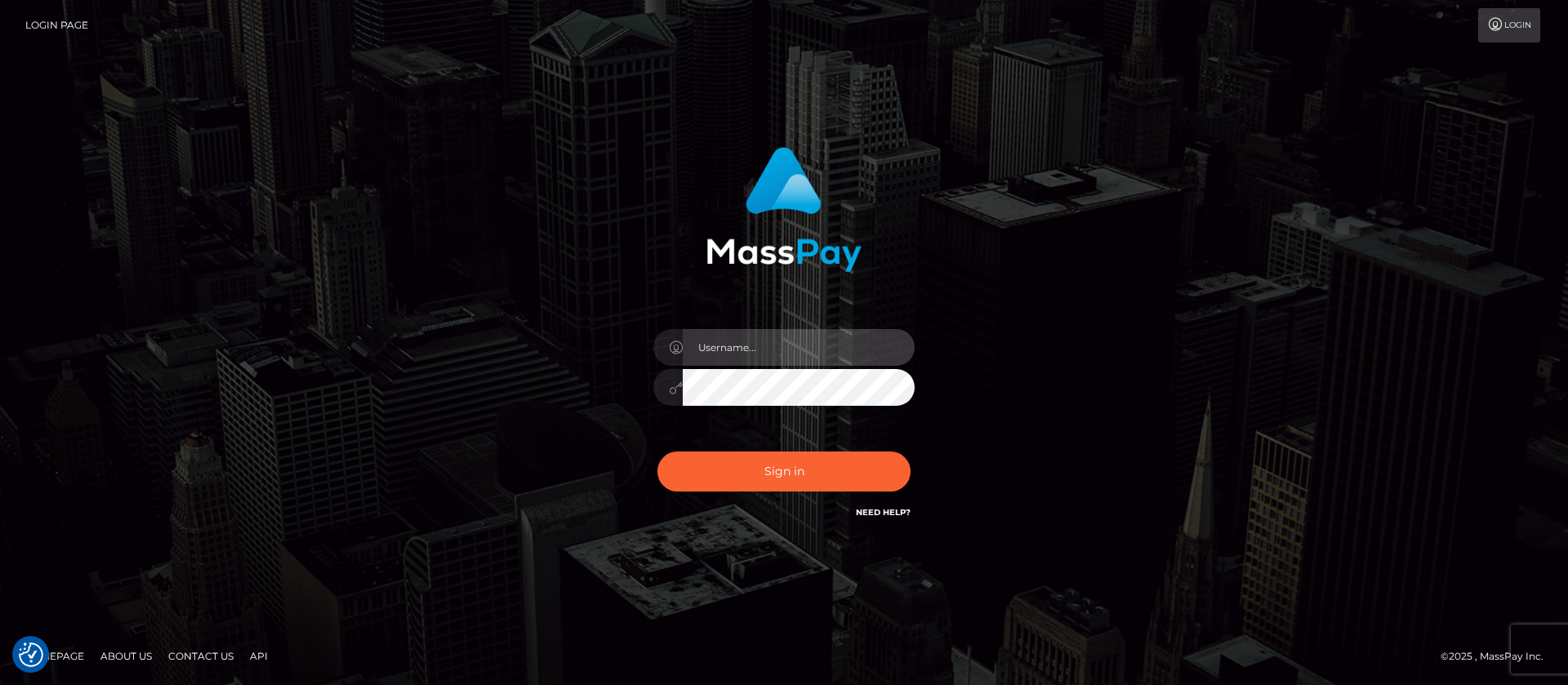
click at [783, 341] on input "text" at bounding box center [798, 347] width 232 height 36
type input "ap.mb"
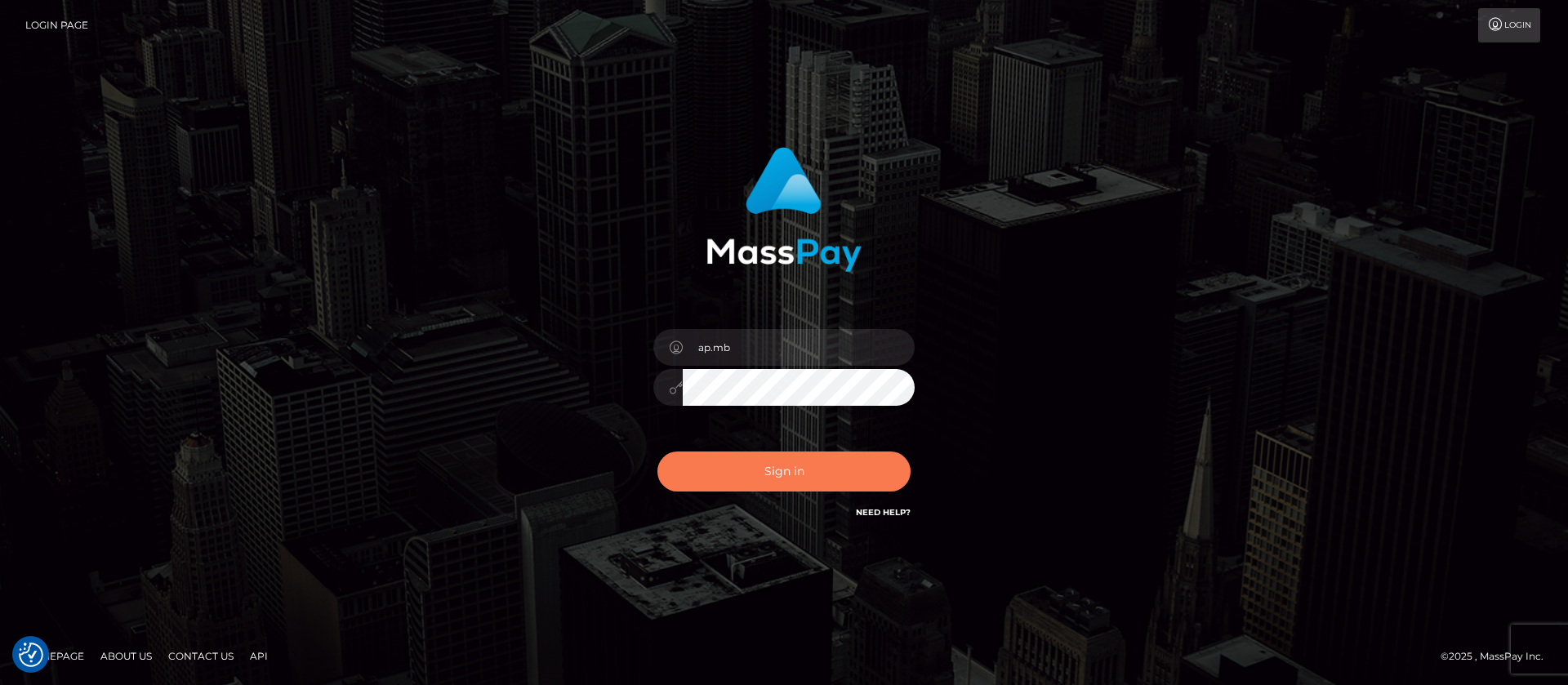
click at [811, 471] on button "Sign in" at bounding box center [784, 471] width 253 height 40
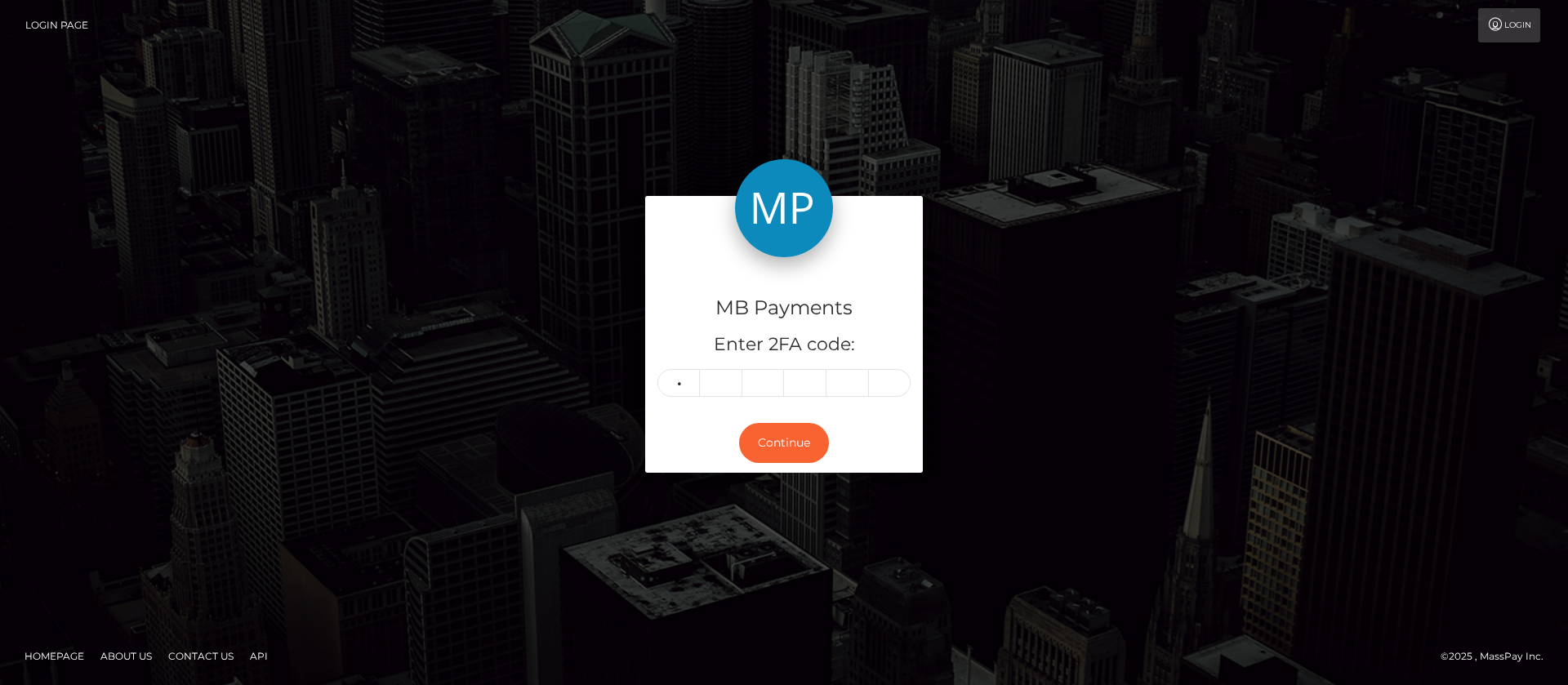
type input "7"
type input "8"
type input "6"
type input "8"
type input "5"
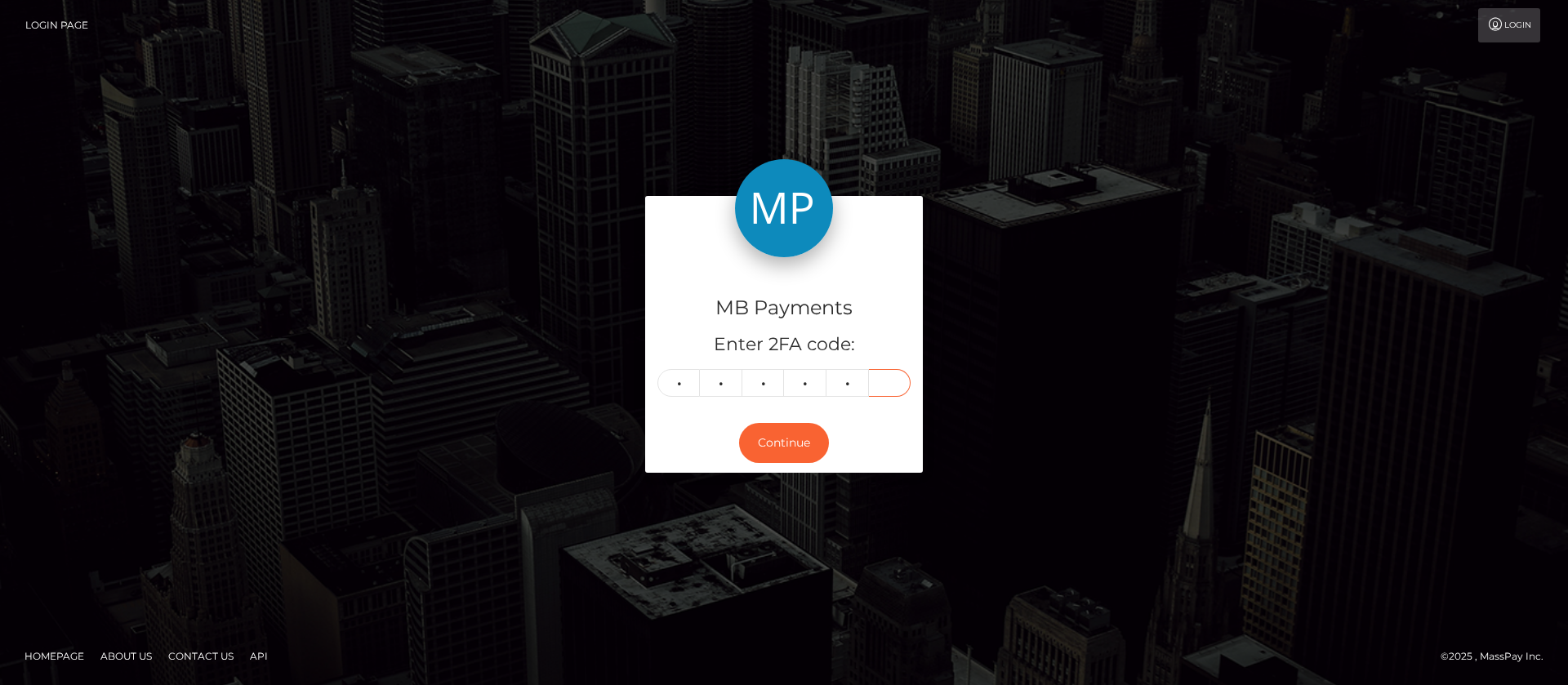
type input "5"
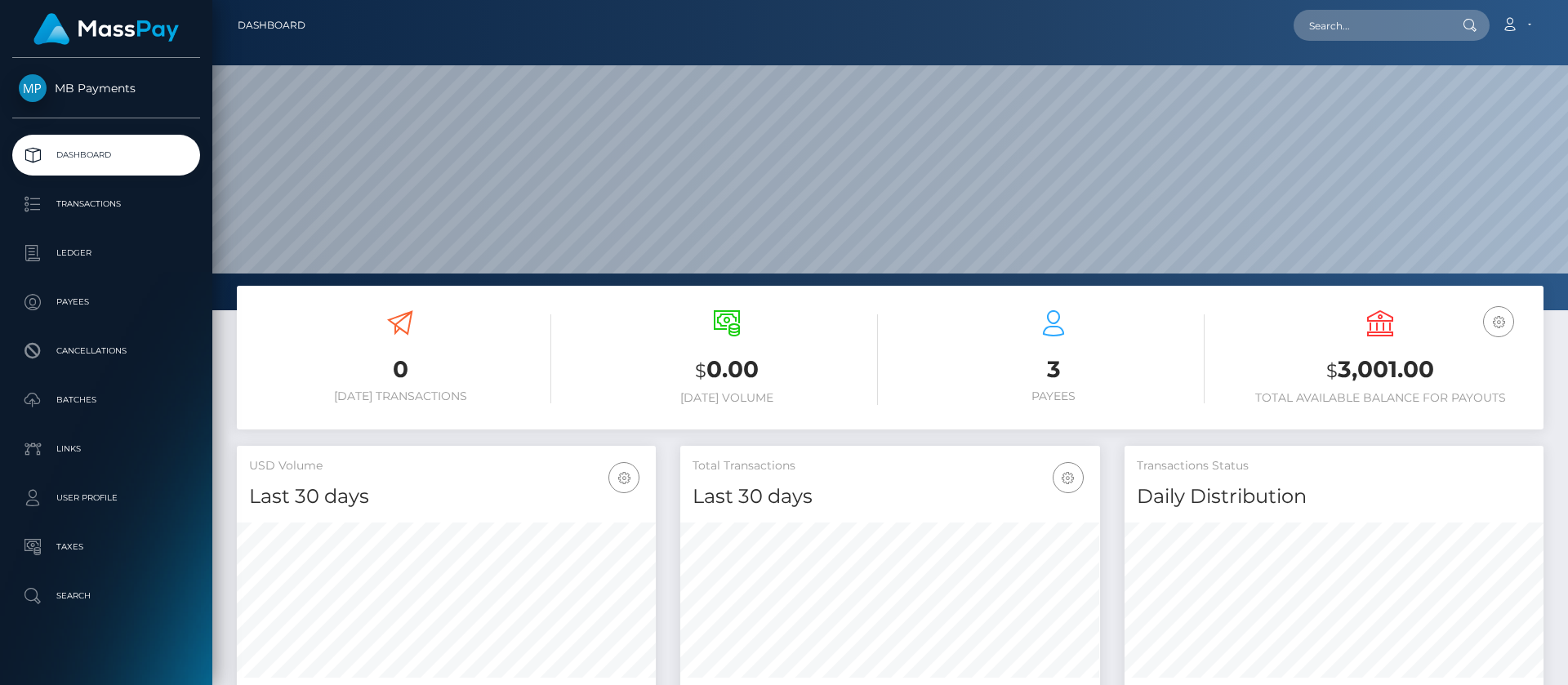
scroll to position [292, 420]
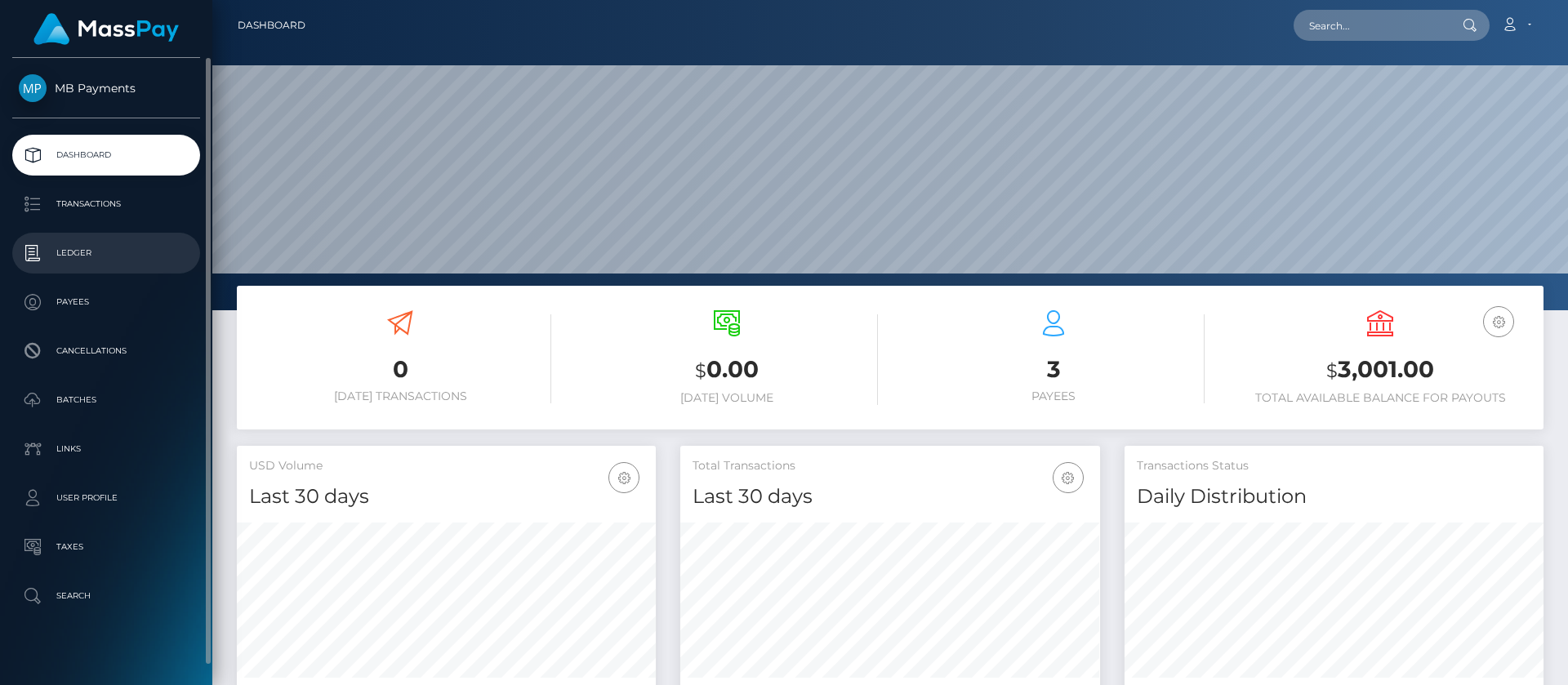
click at [70, 262] on p "Ledger" at bounding box center [106, 253] width 174 height 25
